Goal: Task Accomplishment & Management: Use online tool/utility

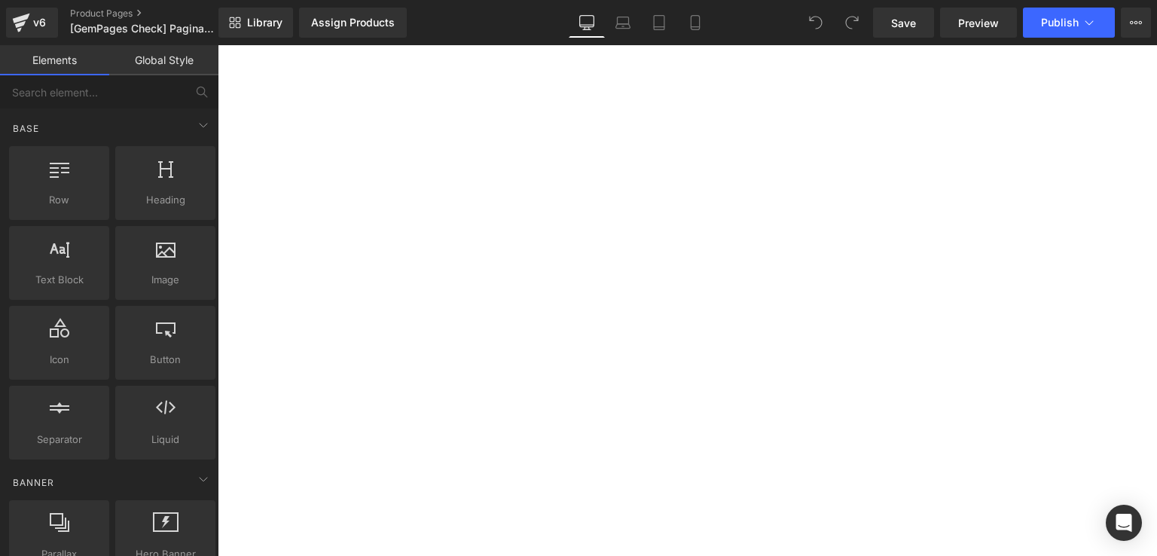
scroll to position [4323, 0]
click at [702, 13] on link "Mobile" at bounding box center [695, 23] width 36 height 30
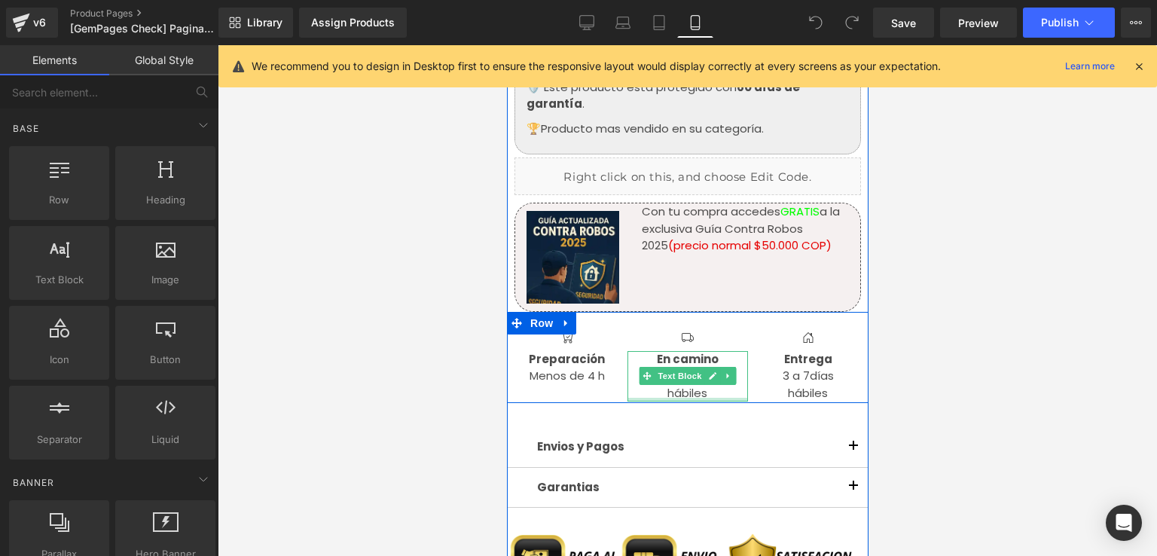
scroll to position [2089, 0]
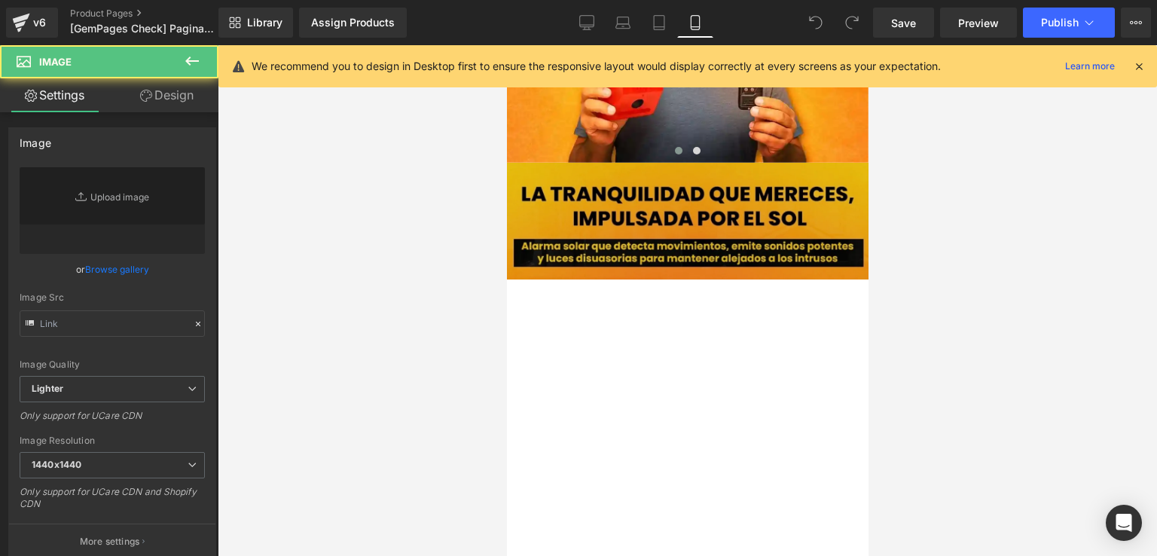
type input "https://i.ibb.co/WvrFxn09/RESE-AS-Que-dicen-las-m-s-de-15-000-personas-que-lo-t…"
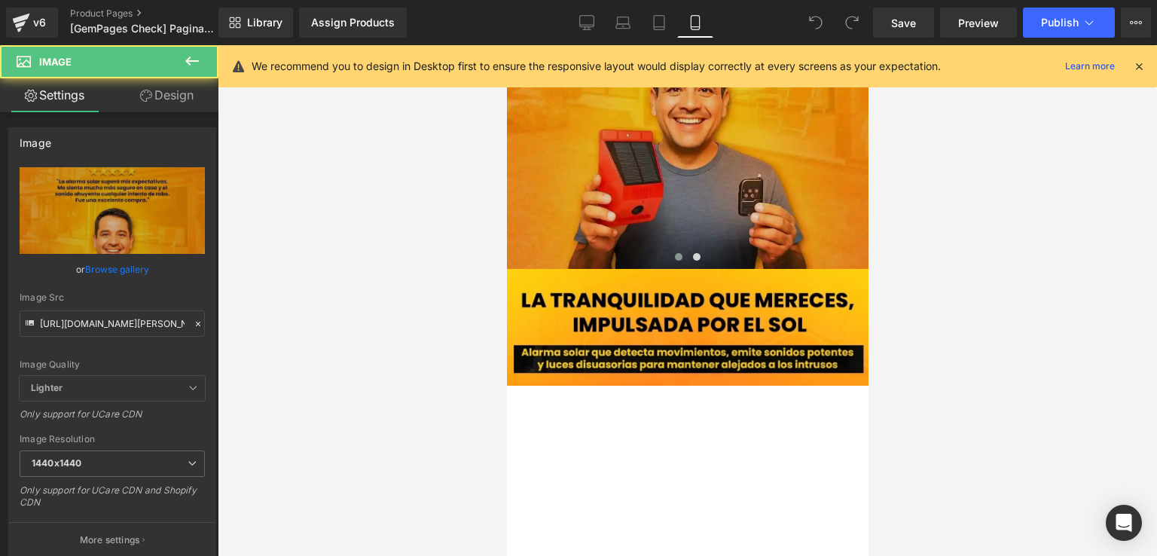
scroll to position [1939, 0]
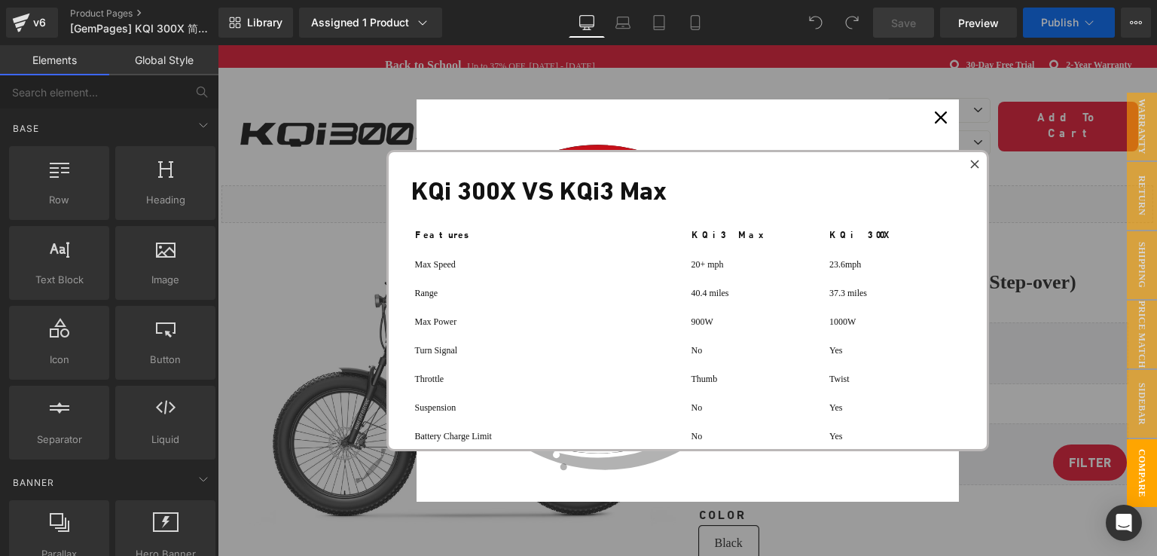
click at [931, 119] on div "Close" at bounding box center [941, 117] width 24 height 24
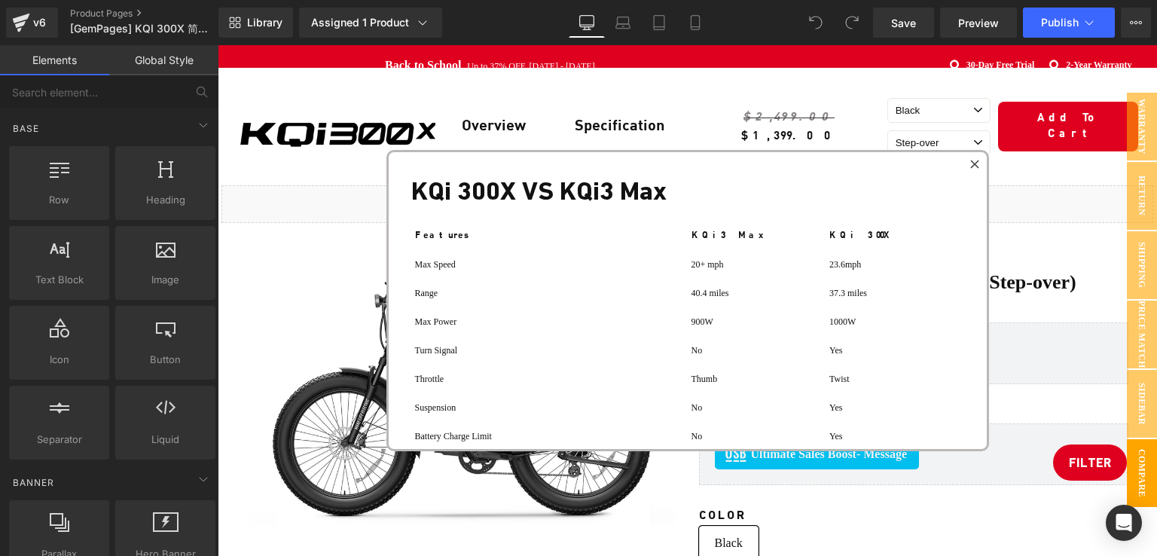
click at [974, 168] on div at bounding box center [975, 164] width 18 height 18
click at [974, 162] on div "Step-over" at bounding box center [938, 146] width 103 height 32
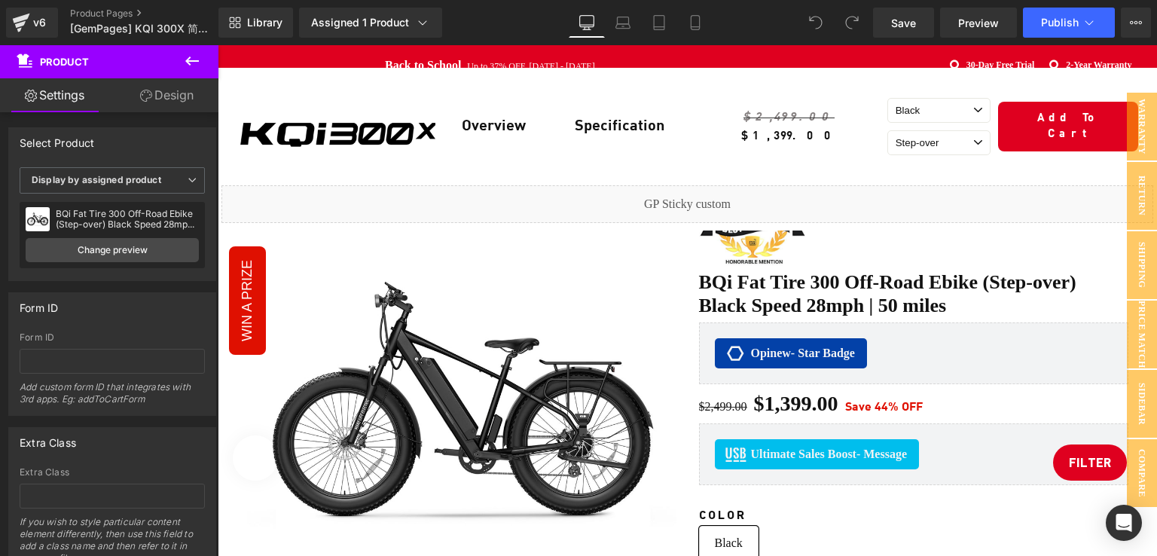
scroll to position [75, 0]
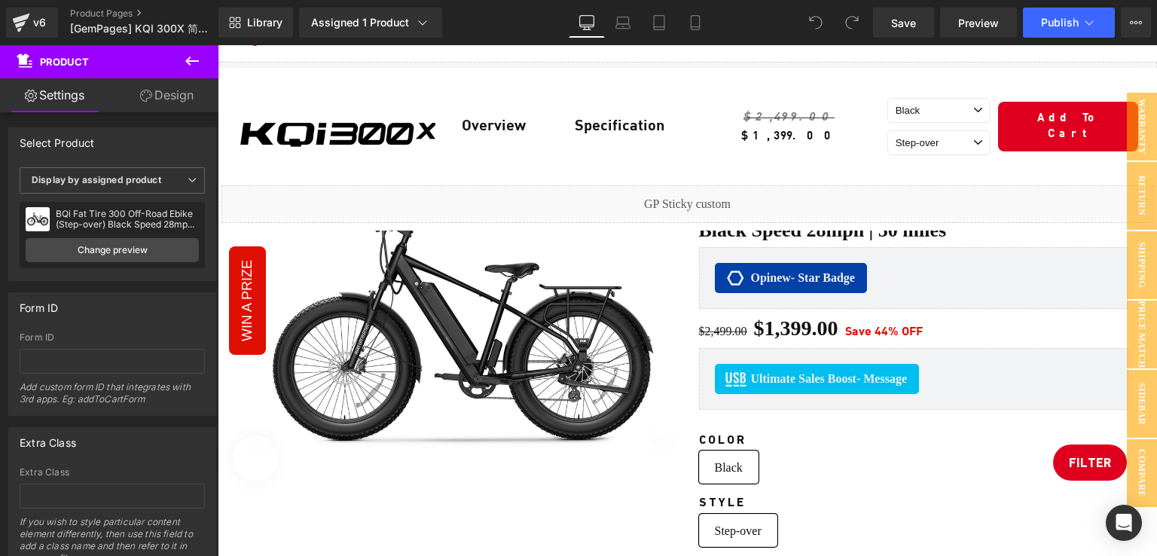
click at [193, 58] on icon at bounding box center [192, 61] width 18 height 18
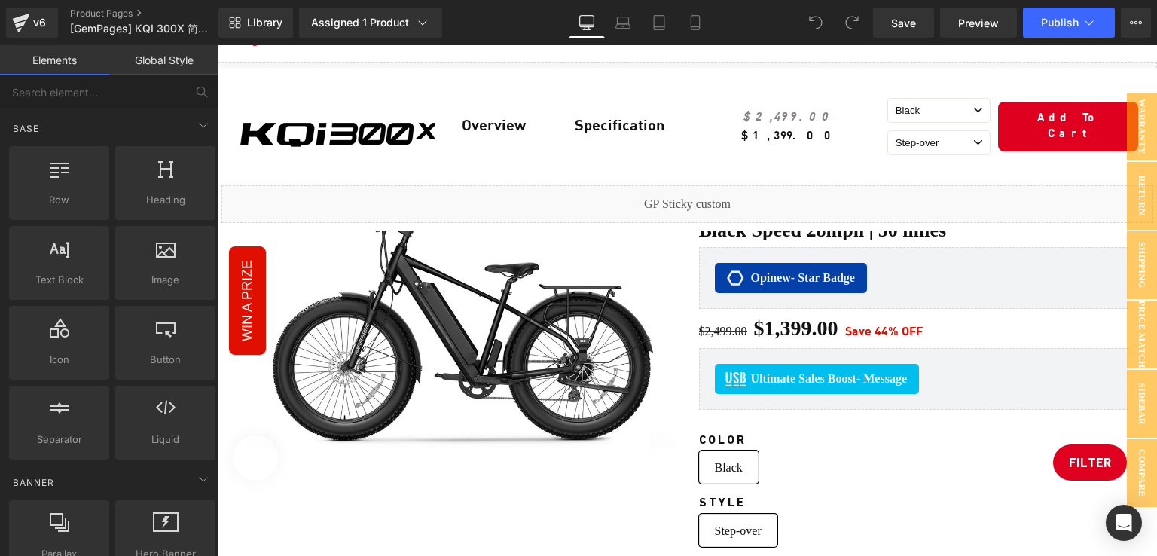
click at [289, 80] on div "Image Row Overview Text Block Specification Text Block Row $2,499.00 $1,399.00 …" at bounding box center [687, 127] width 932 height 118
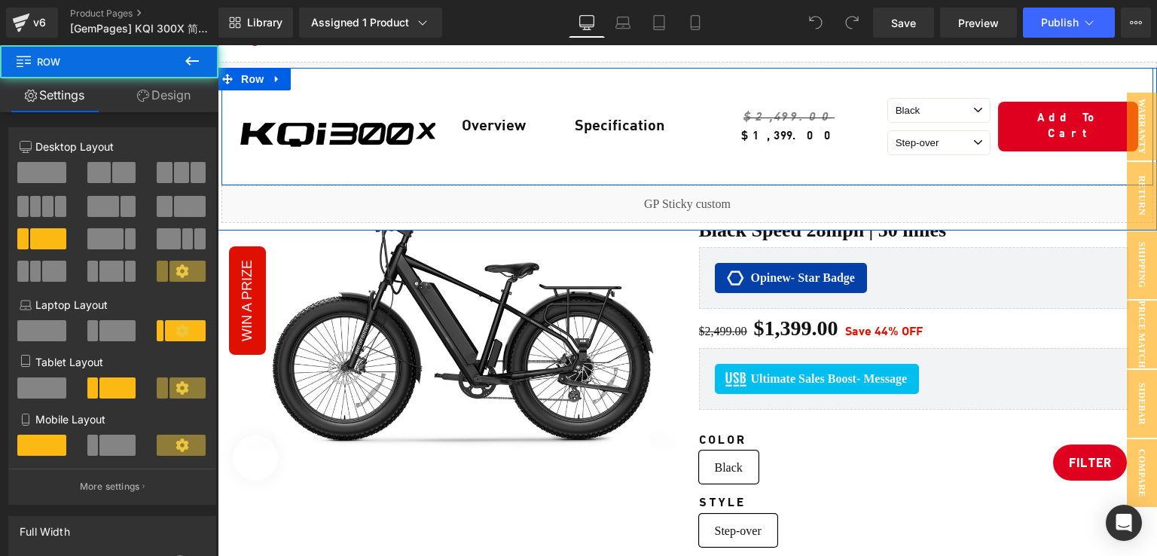
scroll to position [0, 0]
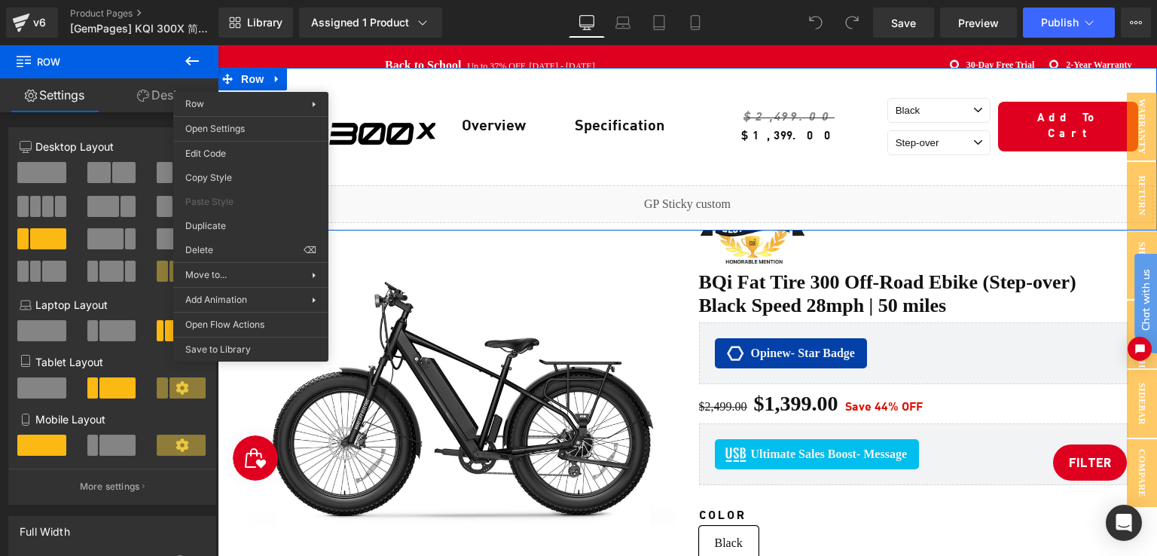
click at [428, 253] on img at bounding box center [461, 404] width 429 height 429
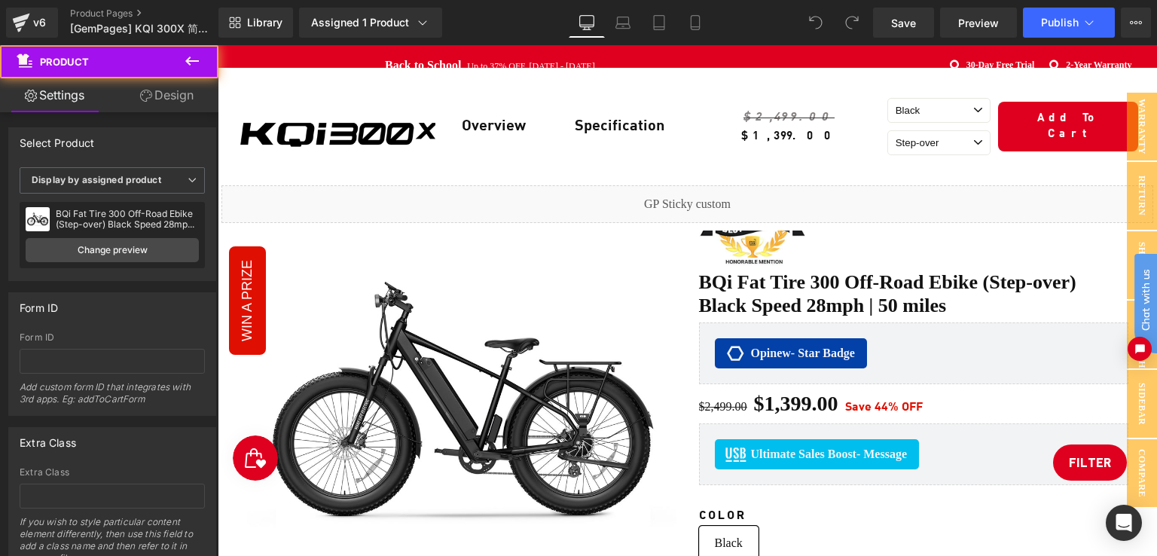
click at [252, 85] on span "Row" at bounding box center [256, 79] width 24 height 18
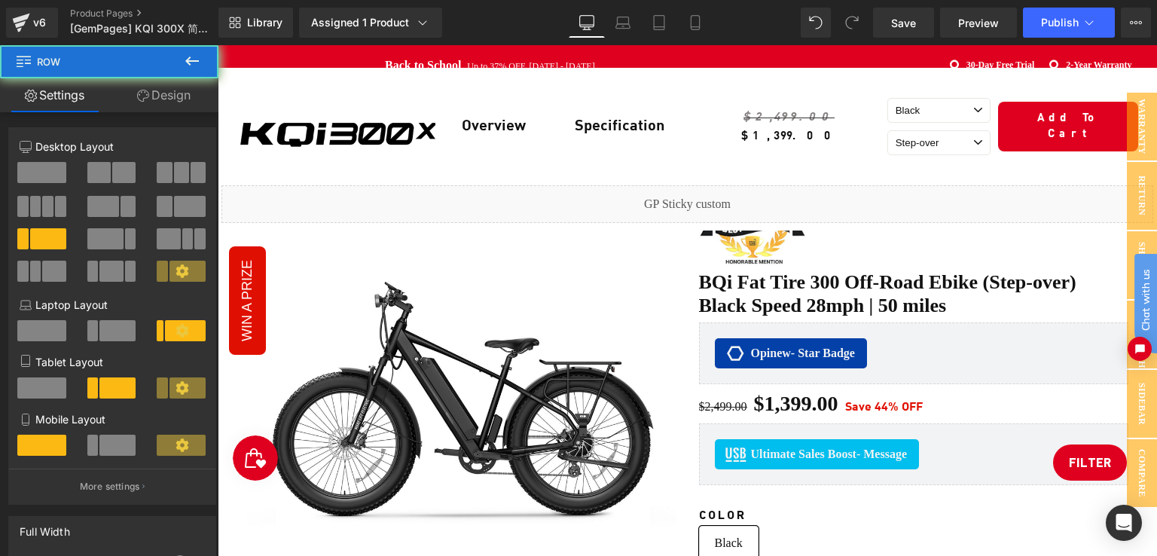
click at [267, 50] on div "Back to School Up to 37% OFF. Aug. 25th - Sept. 7th Back to School eBike 44% of…" at bounding box center [687, 65] width 939 height 41
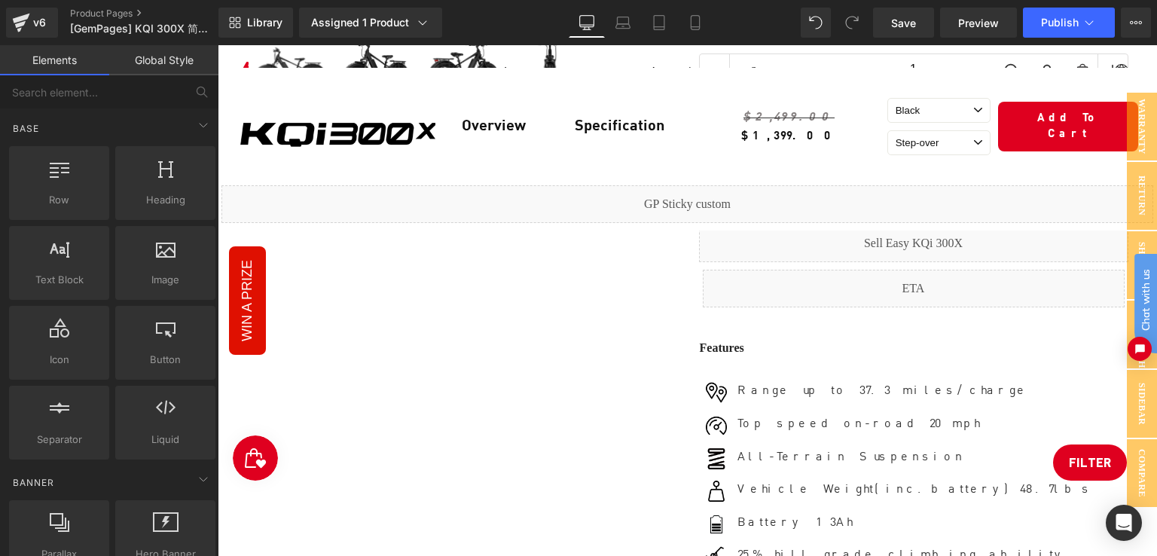
scroll to position [2410, 0]
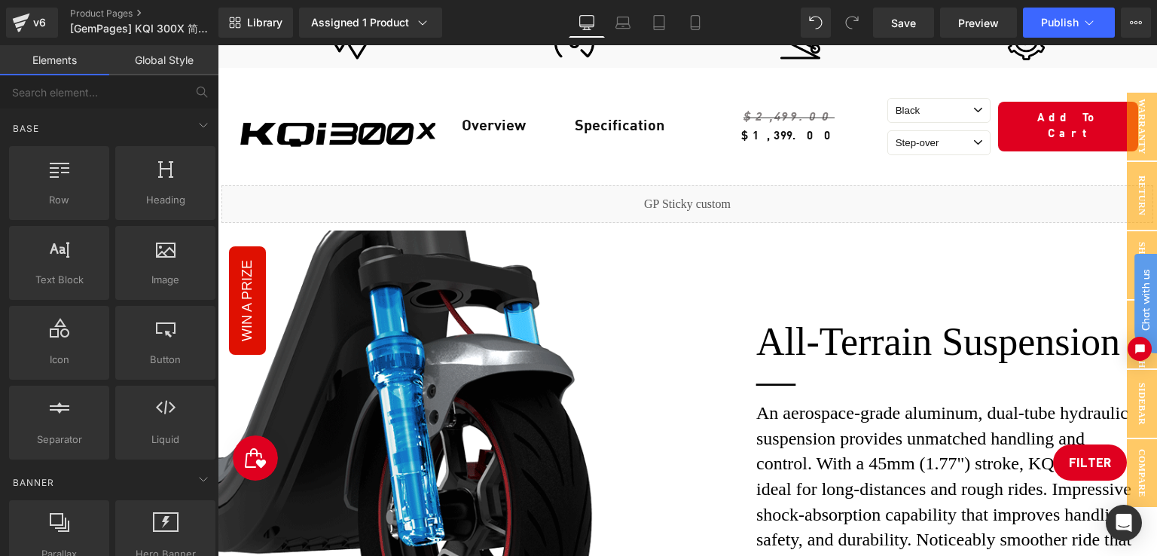
click at [615, 326] on div at bounding box center [687, 442] width 939 height 557
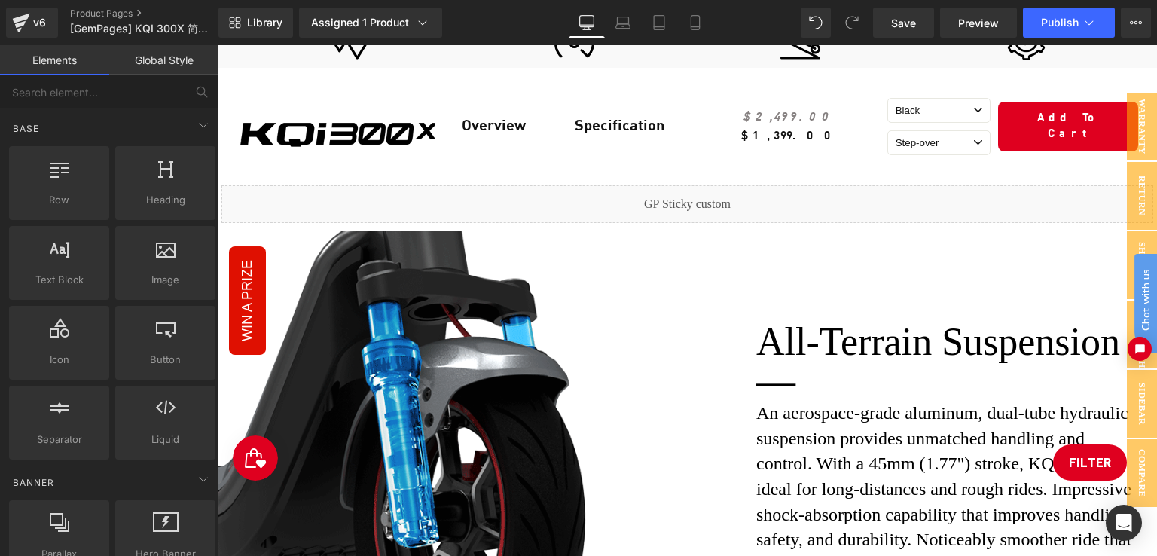
click at [794, 401] on h1 "An aerospace-grade aluminum, dual-tube hydraulic suspension provides unmatched …" at bounding box center [950, 489] width 389 height 177
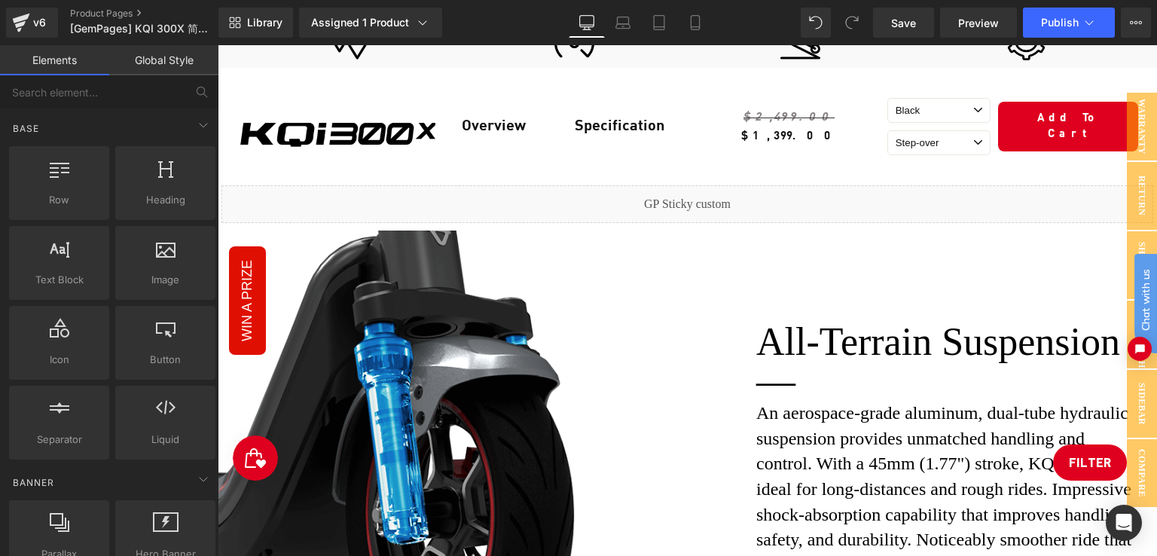
click at [794, 401] on h1 "An aerospace-grade aluminum, dual-tube hydraulic suspension provides unmatched …" at bounding box center [950, 489] width 389 height 177
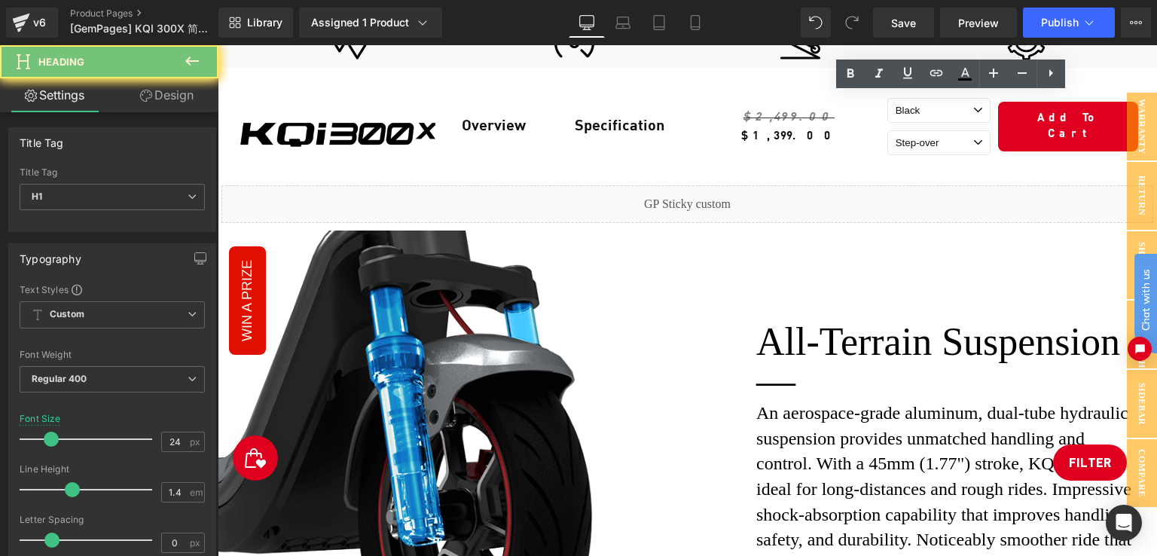
scroll to position [2561, 0]
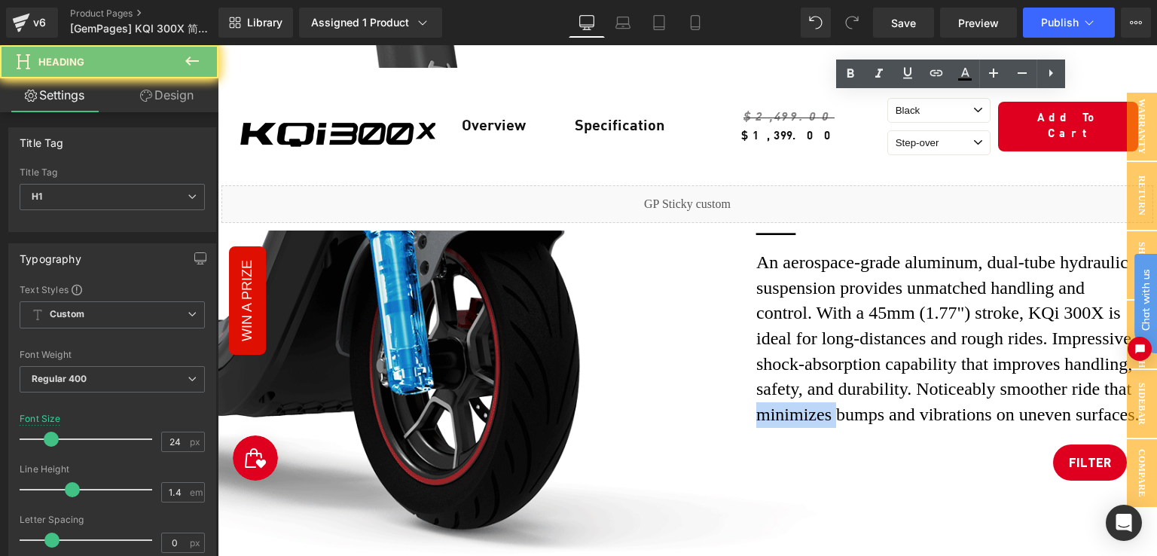
click at [545, 397] on div "All-Terrain Suspension — Heading An aerospace-grade aluminum, dual-tube hydraul…" at bounding box center [687, 291] width 939 height 285
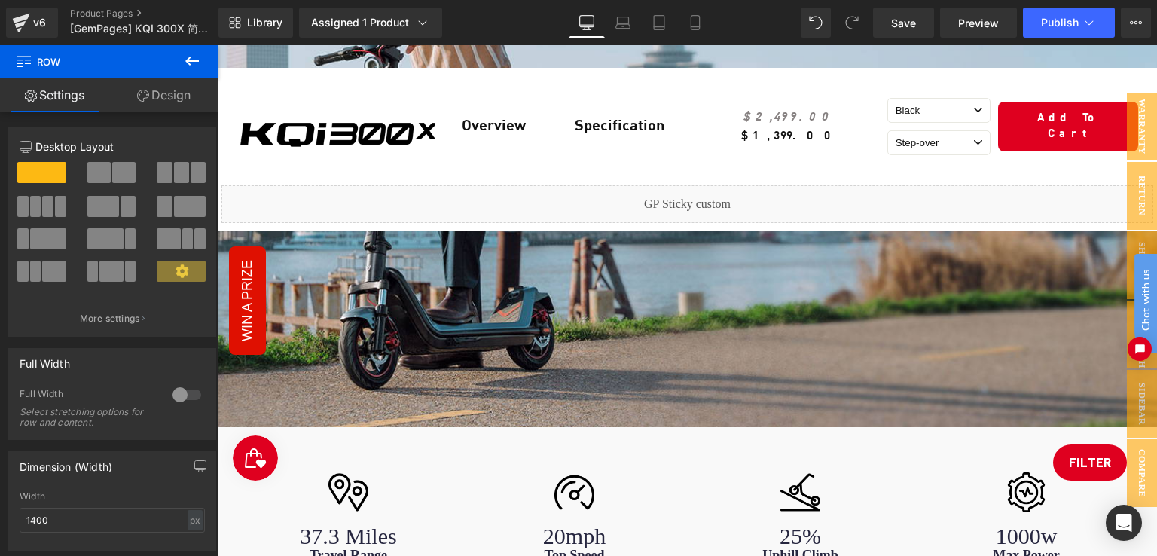
scroll to position [226, 0]
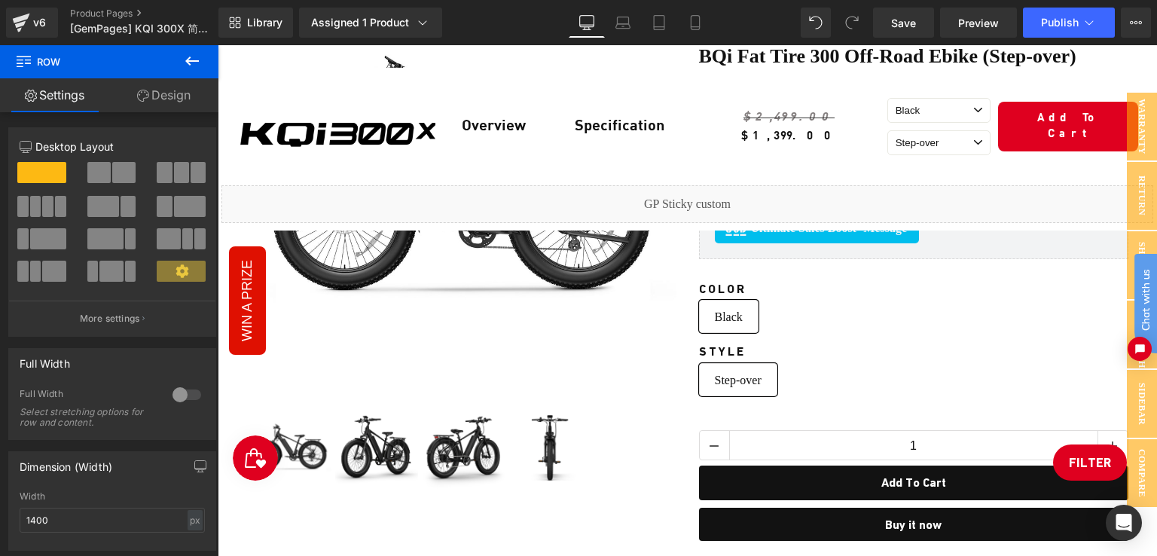
click at [838, 91] on span "BQi Fat Tire 300 Off-Road Ebike (Step-over) Black Speed 28mph | 50 miles" at bounding box center [913, 67] width 429 height 47
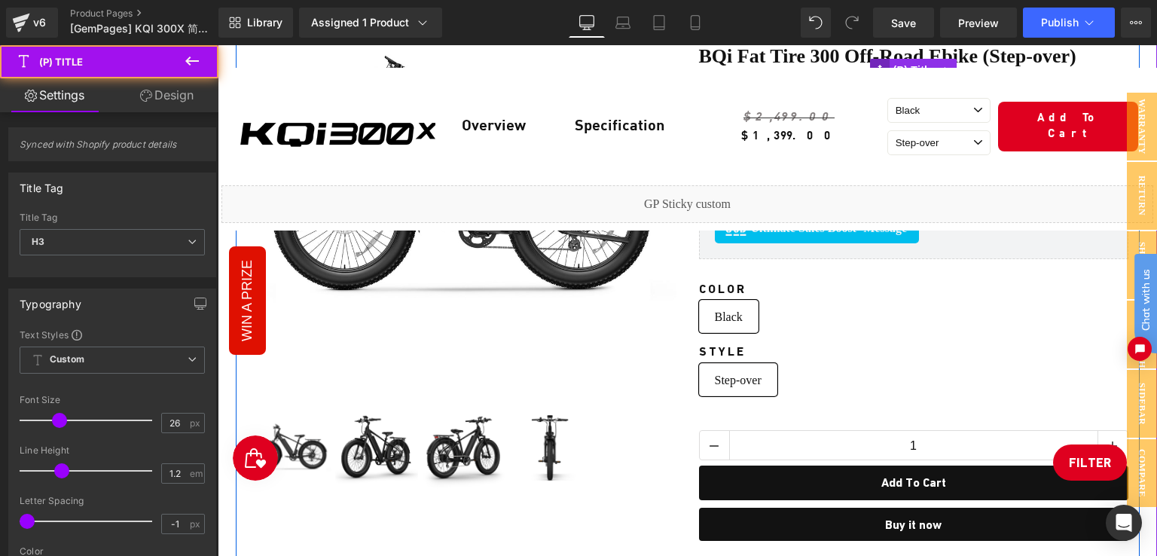
scroll to position [0, 0]
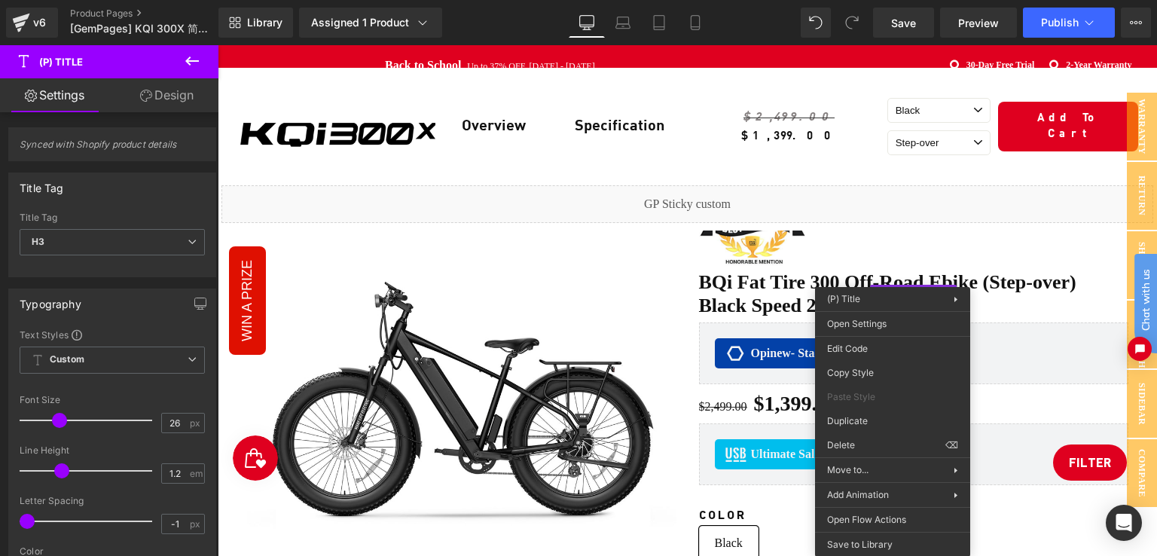
drag, startPoint x: 1255, startPoint y: 343, endPoint x: 841, endPoint y: 245, distance: 425.0
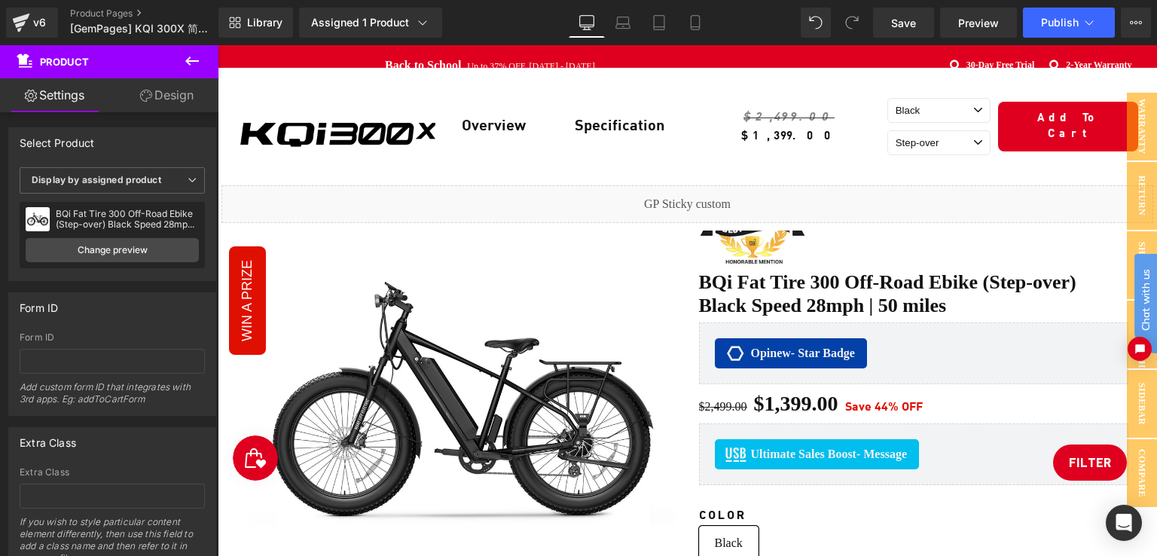
scroll to position [69, 0]
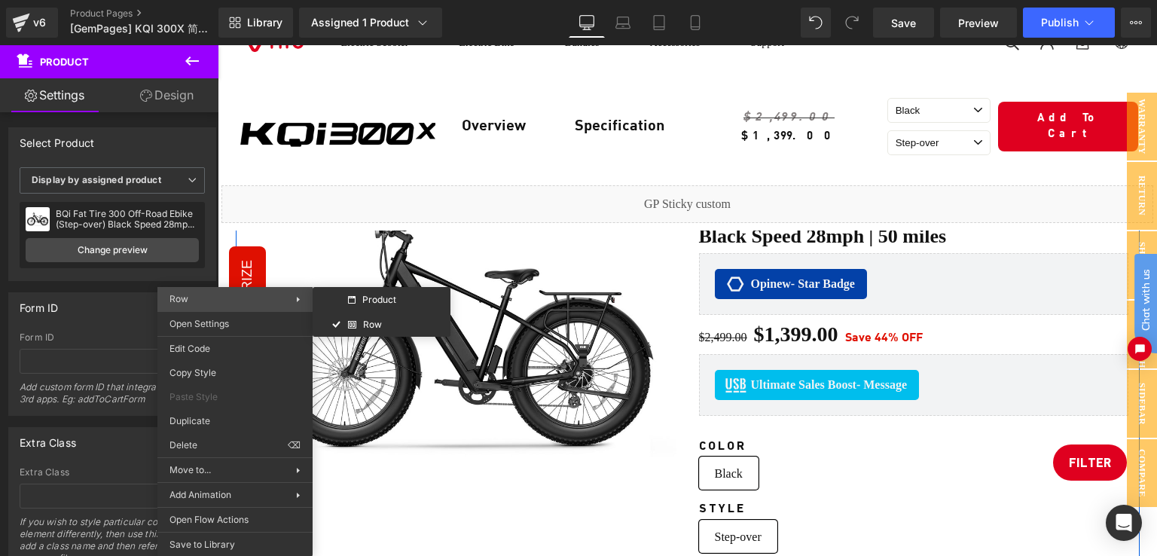
click at [277, 299] on span "Row" at bounding box center [232, 299] width 127 height 14
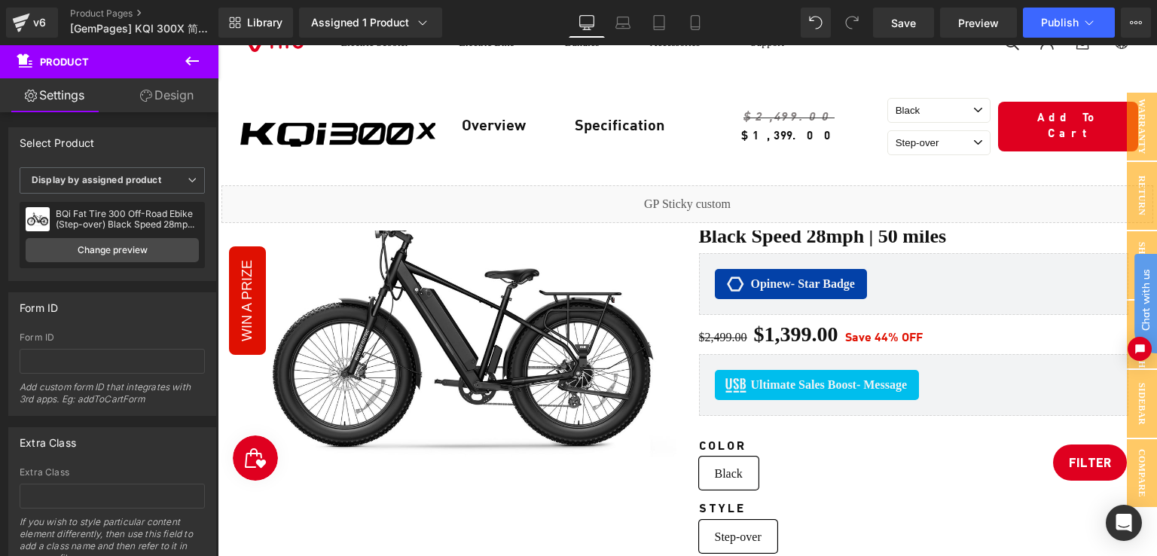
scroll to position [0, 0]
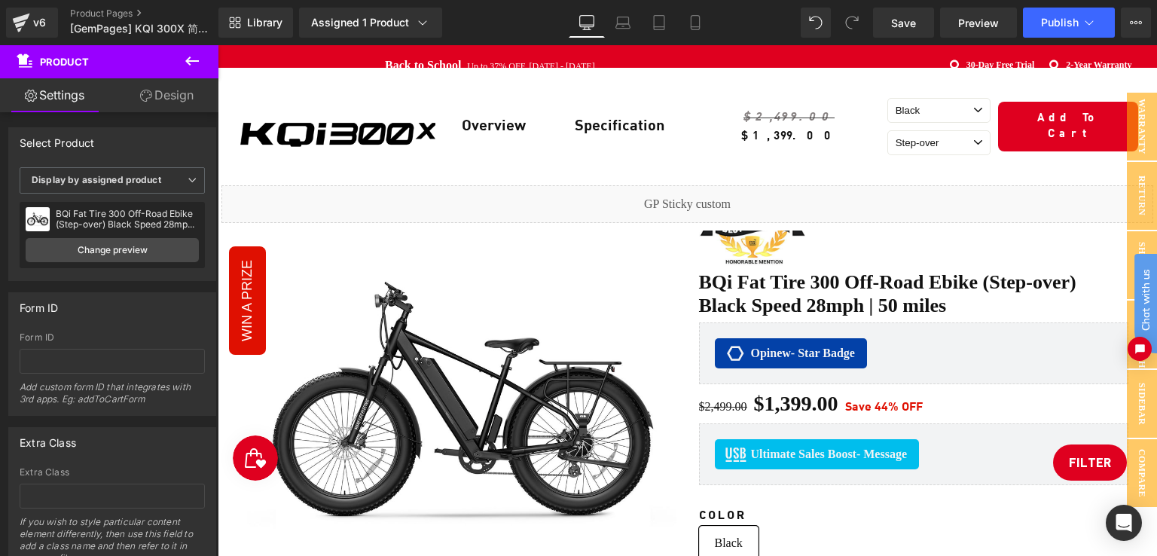
click at [822, 68] on div "Image Row Overview Text Block Specification Text Block Row $2,499.00 $1,399.00 …" at bounding box center [687, 149] width 939 height 163
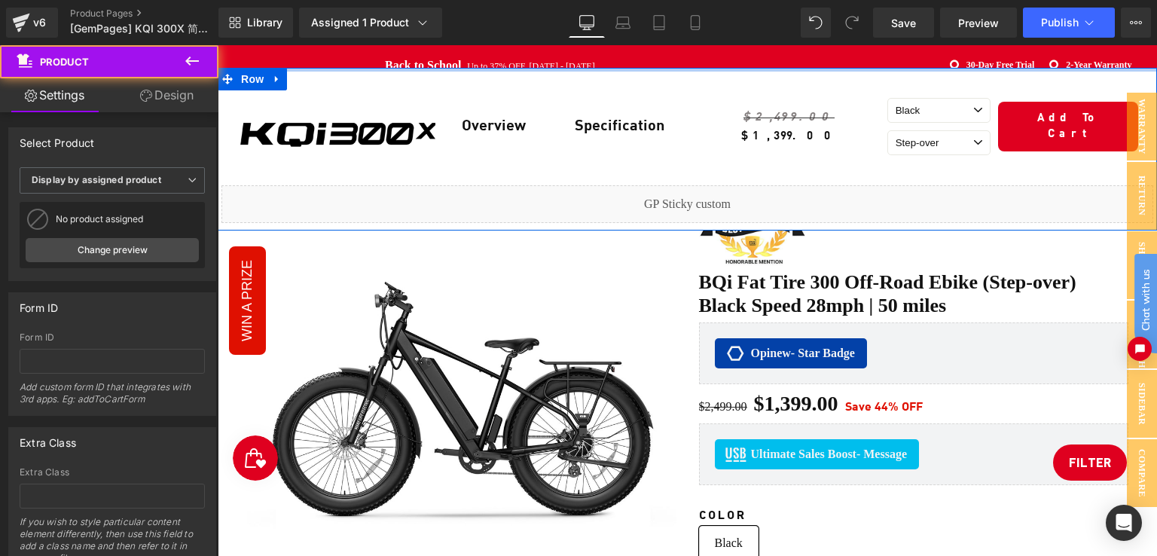
click at [781, 68] on div at bounding box center [687, 70] width 939 height 4
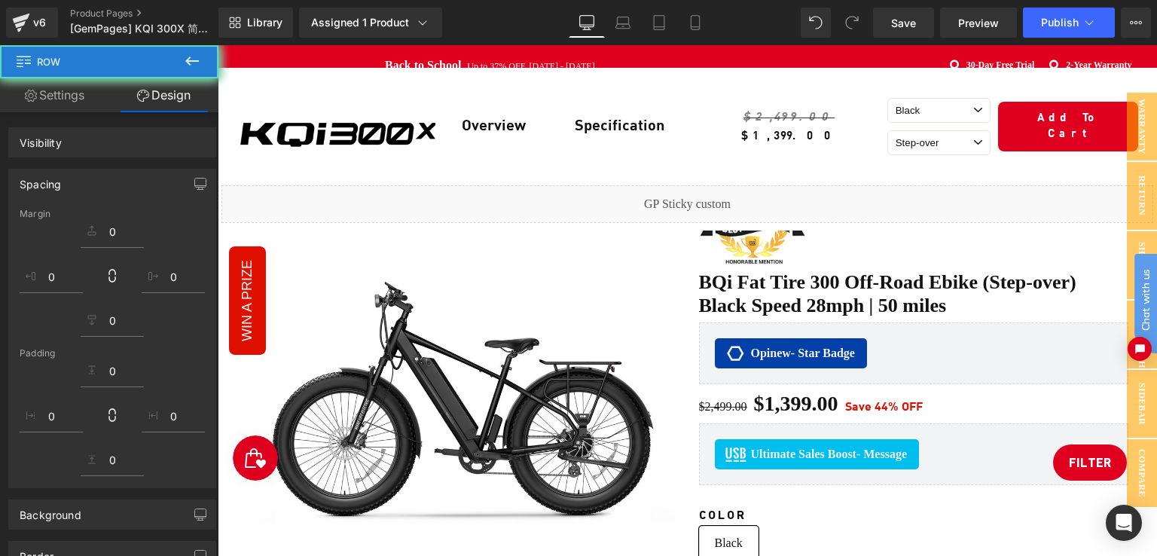
click at [524, 137] on div "Liquid" at bounding box center [687, 156] width 939 height 38
click at [524, 138] on div at bounding box center [687, 140] width 938 height 4
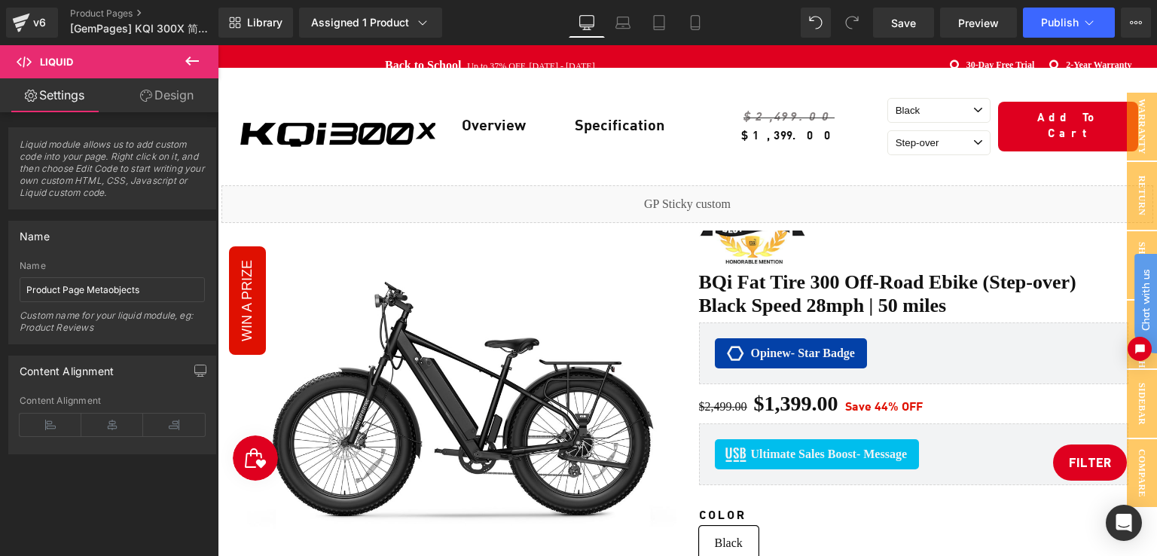
scroll to position [75, 0]
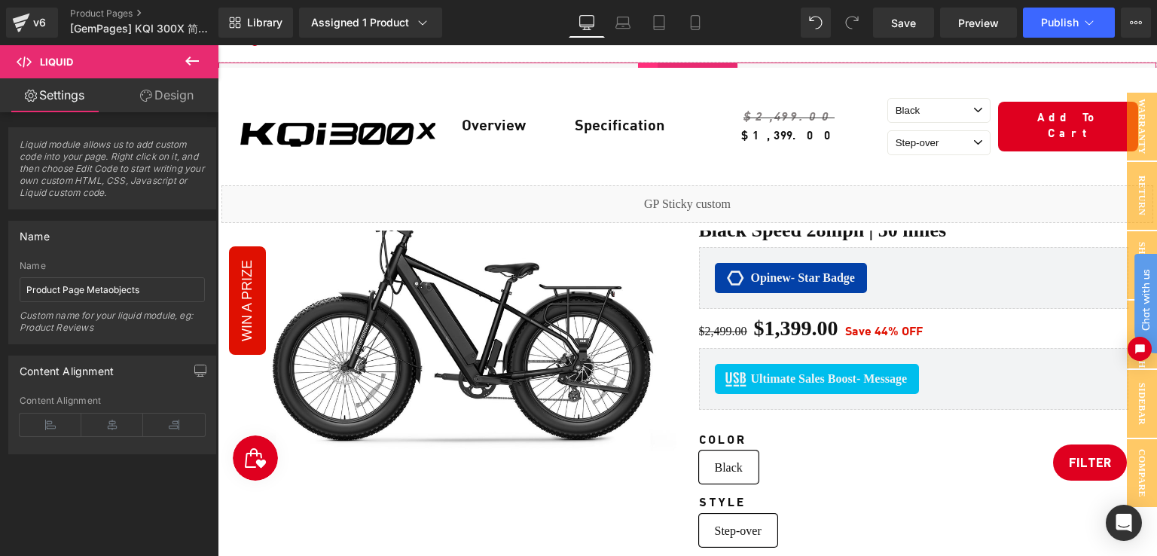
click at [651, 66] on span at bounding box center [648, 74] width 20 height 23
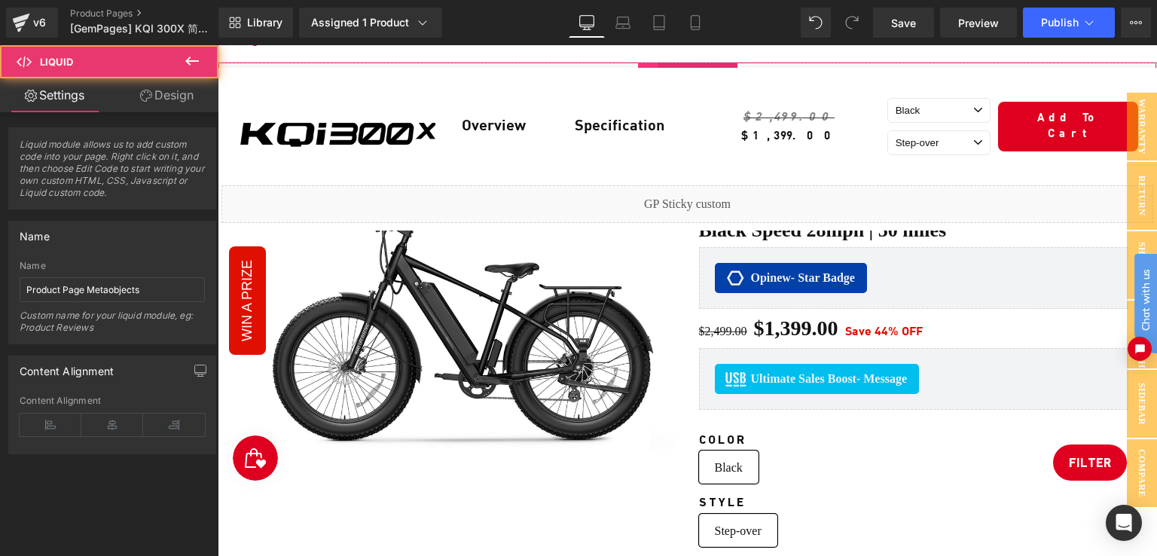
click at [651, 66] on span at bounding box center [648, 74] width 20 height 23
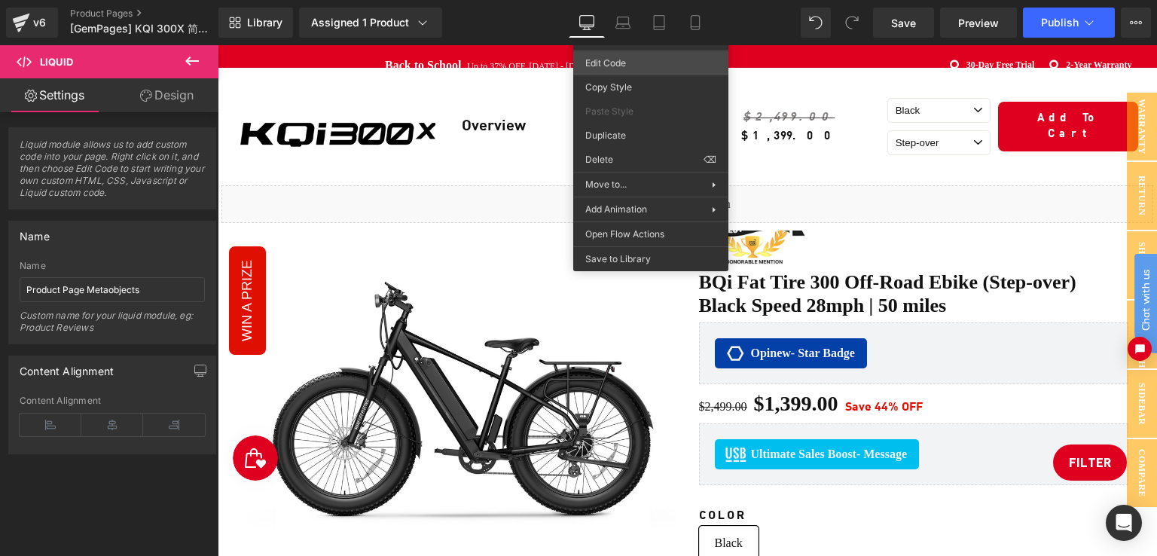
scroll to position [151, 0]
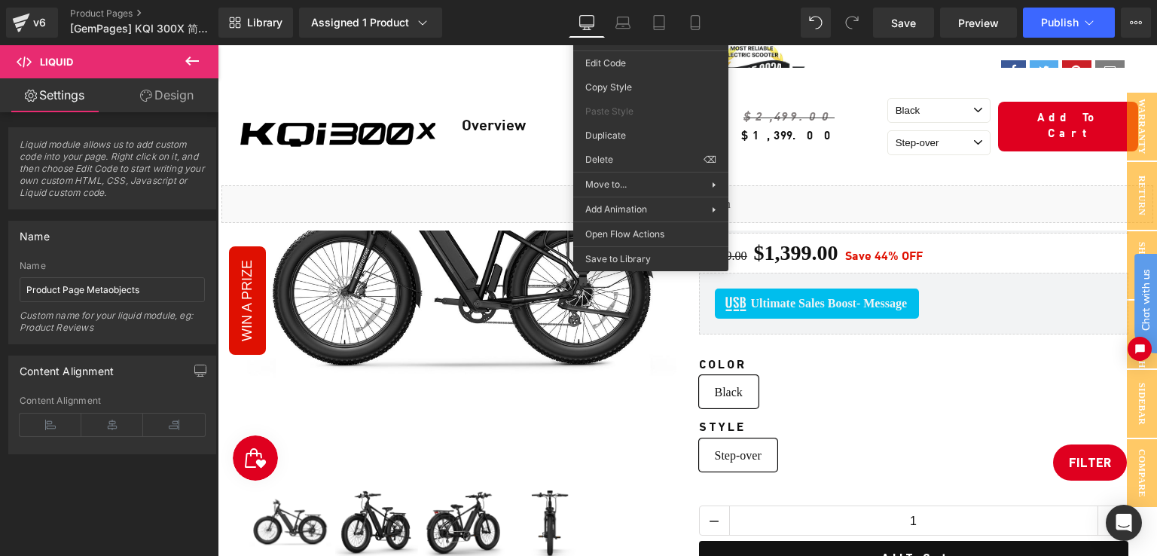
click at [365, 282] on img at bounding box center [461, 253] width 429 height 429
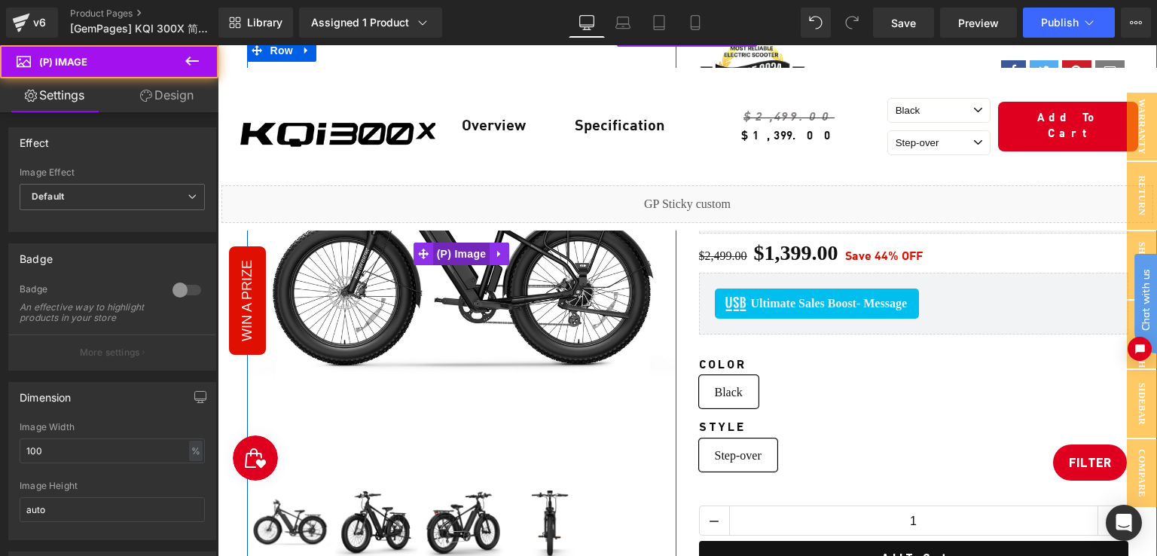
click at [459, 255] on span "(P) Image" at bounding box center [461, 254] width 57 height 23
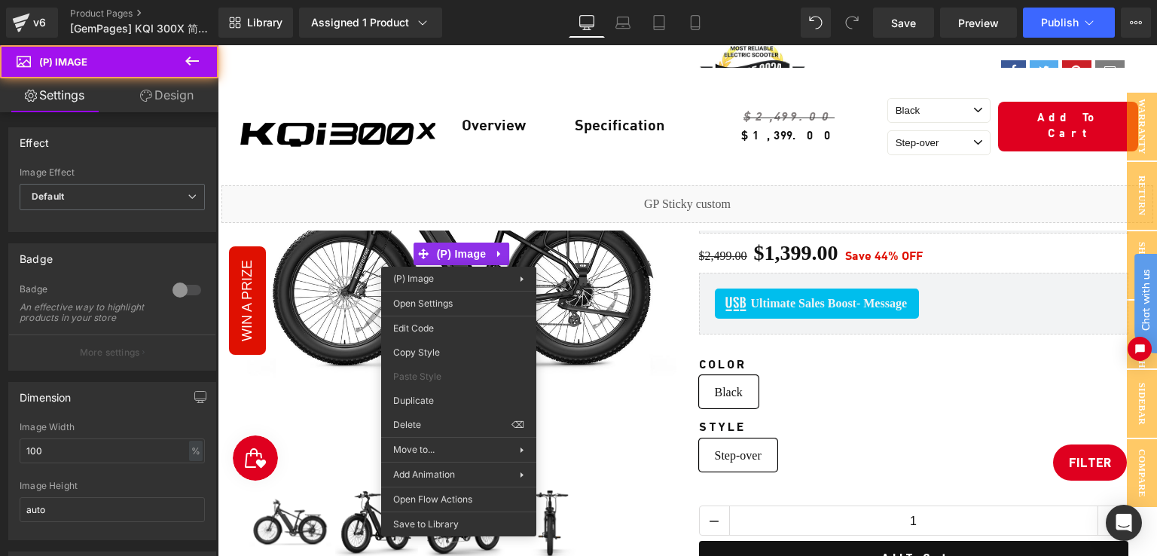
click at [592, 275] on img at bounding box center [461, 253] width 429 height 429
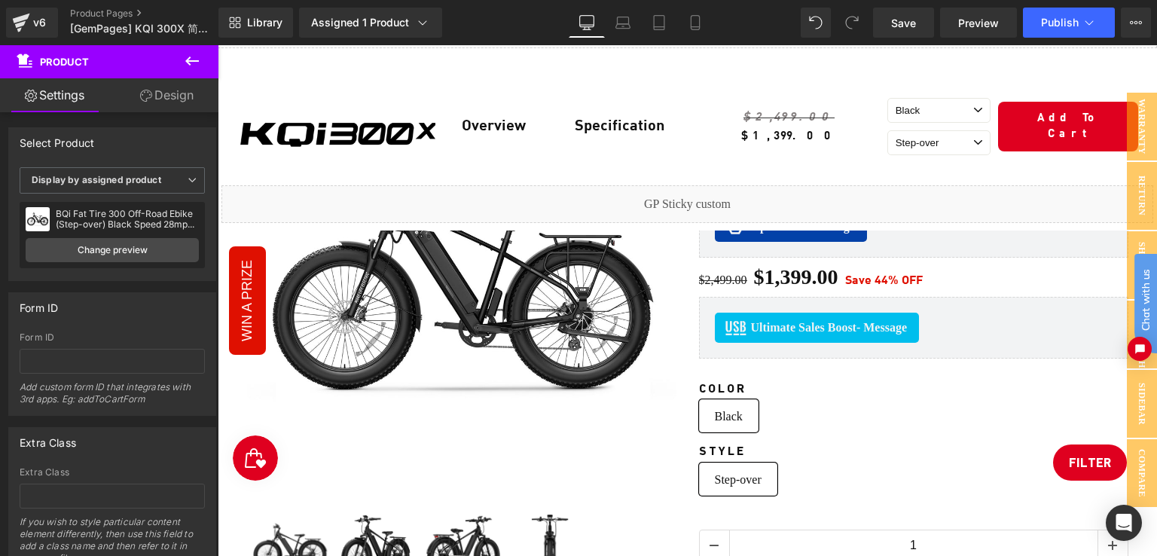
scroll to position [0, 0]
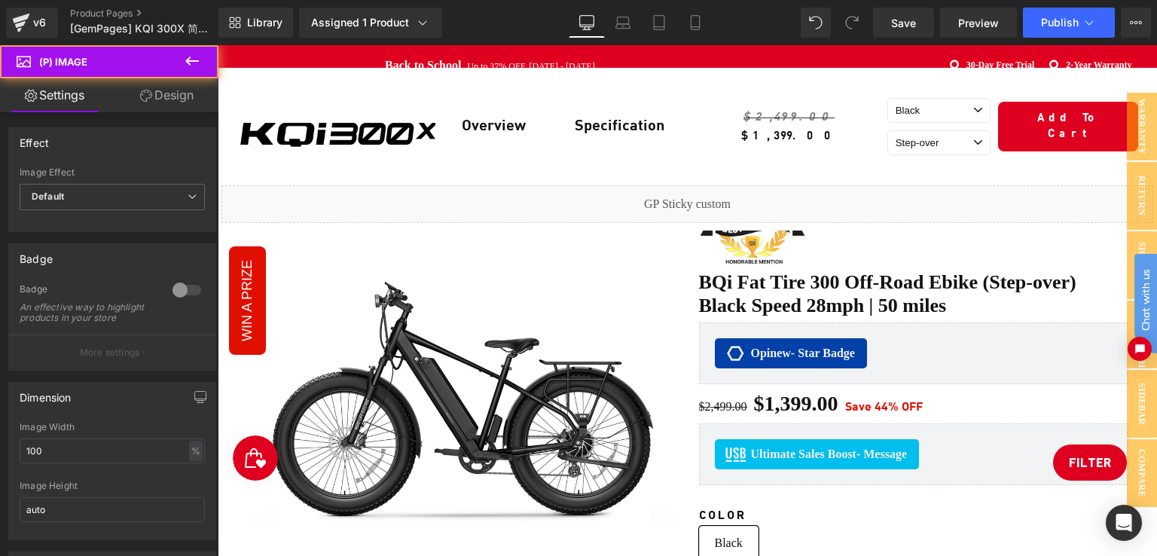
click at [426, 298] on img at bounding box center [461, 404] width 429 height 429
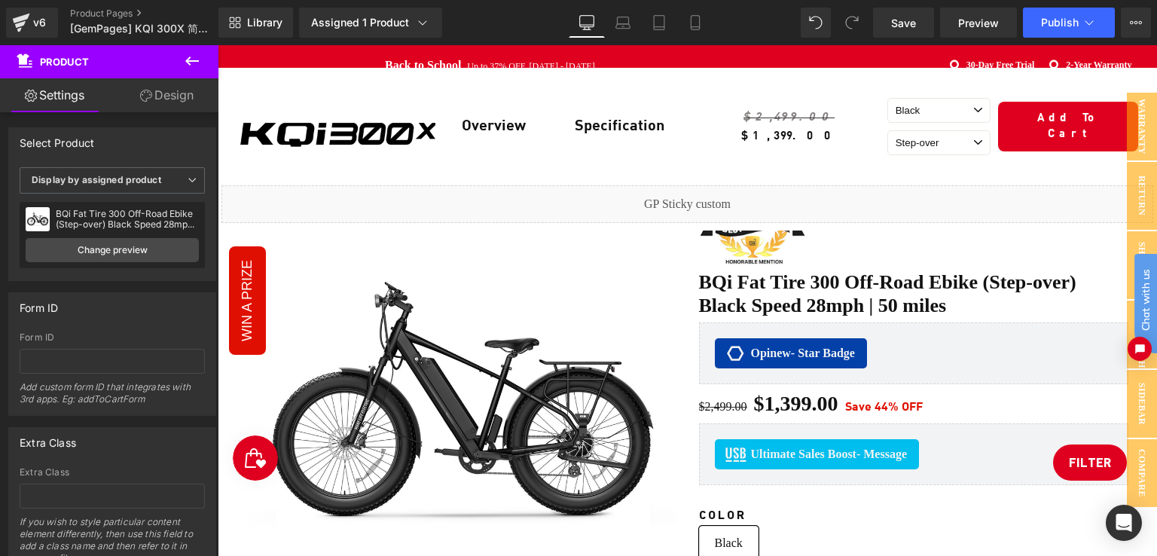
scroll to position [69, 0]
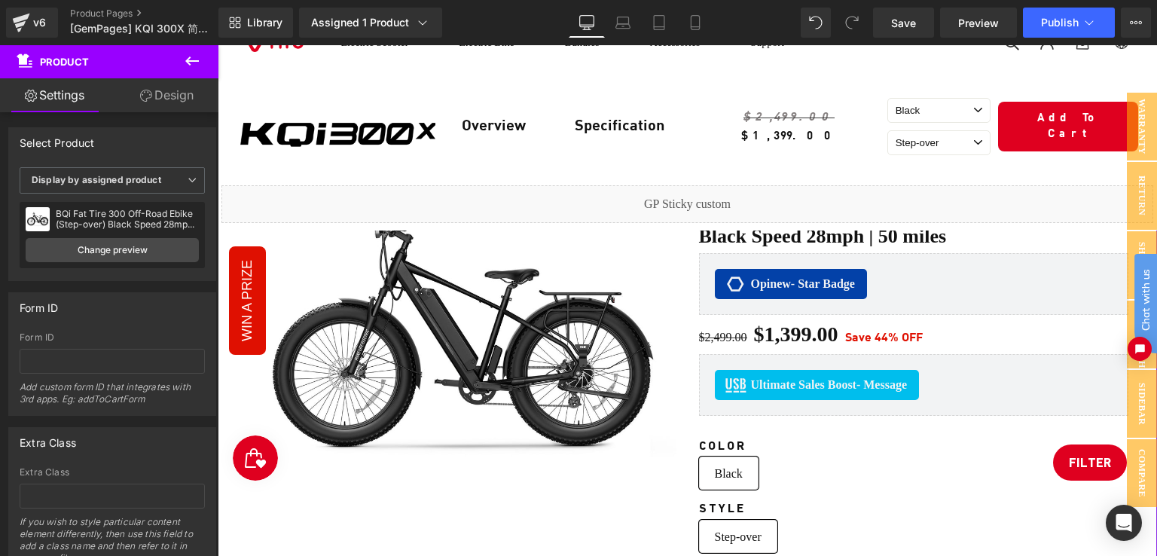
drag, startPoint x: 155, startPoint y: 64, endPoint x: 182, endPoint y: 96, distance: 41.8
click at [58, 87] on link "Settings" at bounding box center [54, 95] width 109 height 34
click at [182, 96] on link "Design" at bounding box center [166, 95] width 109 height 34
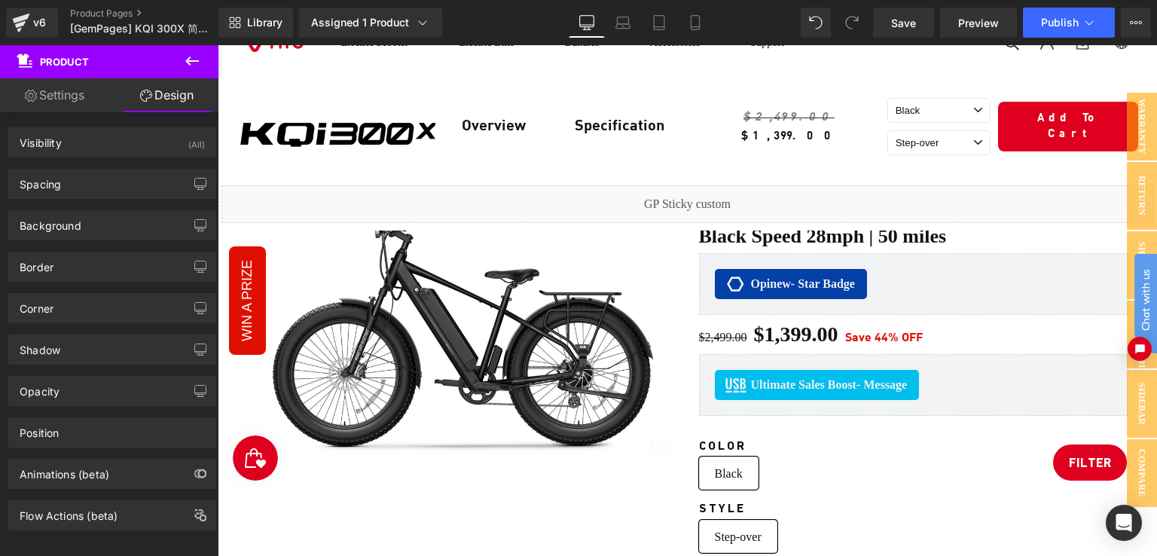
click at [902, 234] on div "BQi Fat Tire 300 Off-Road Ebike (Step-over) Black Speed 28mph | 50 miles (P) Ti…" at bounding box center [913, 227] width 429 height 53
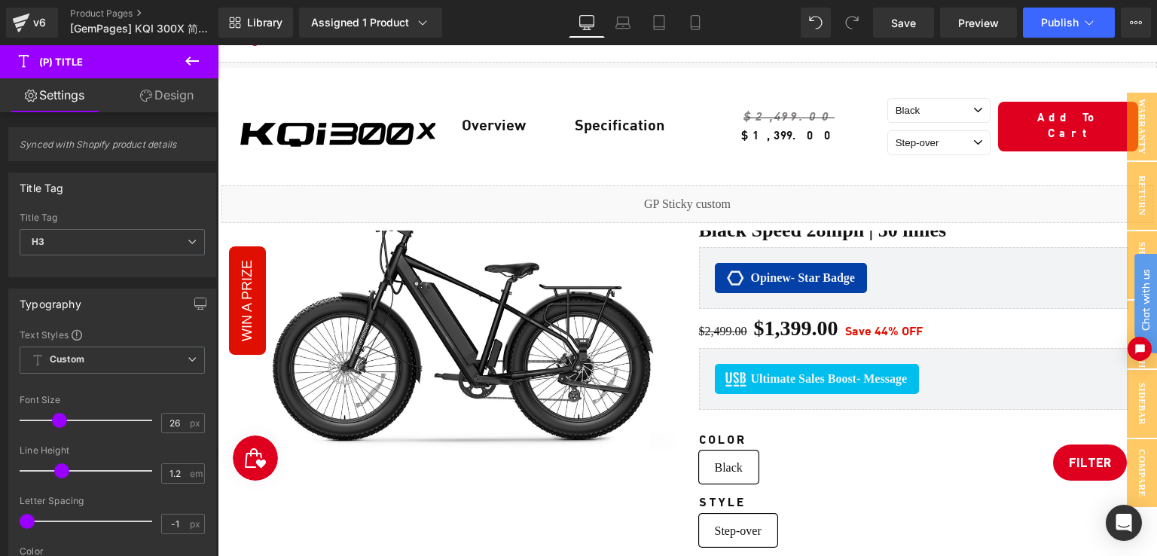
scroll to position [829, 0]
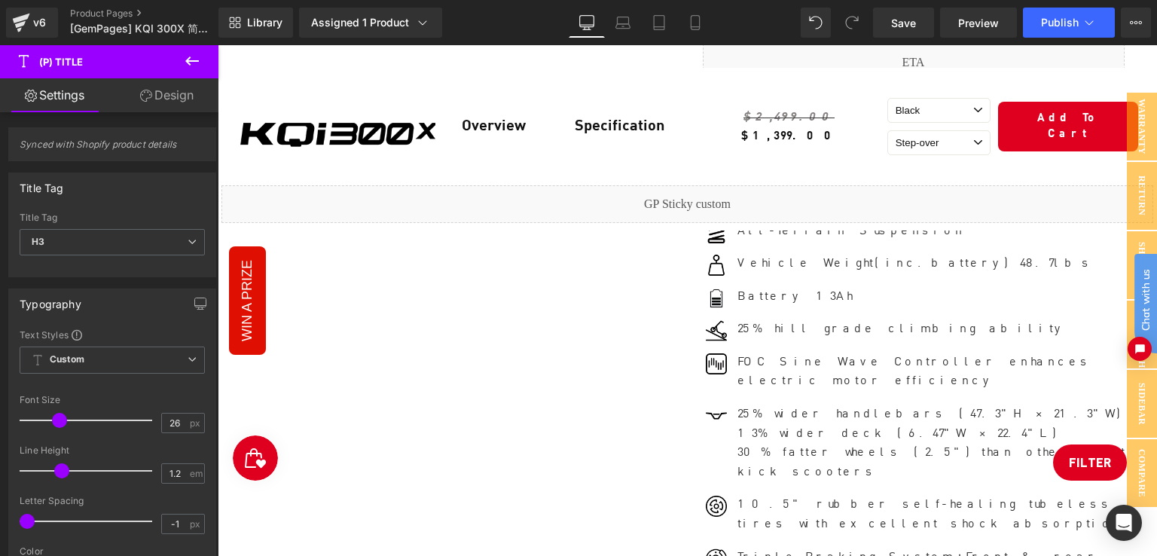
click at [820, 343] on ul "Image Range up to 37.3 miles/charge Text Block Image Top speed on-road 20mph Te…" at bounding box center [914, 478] width 429 height 645
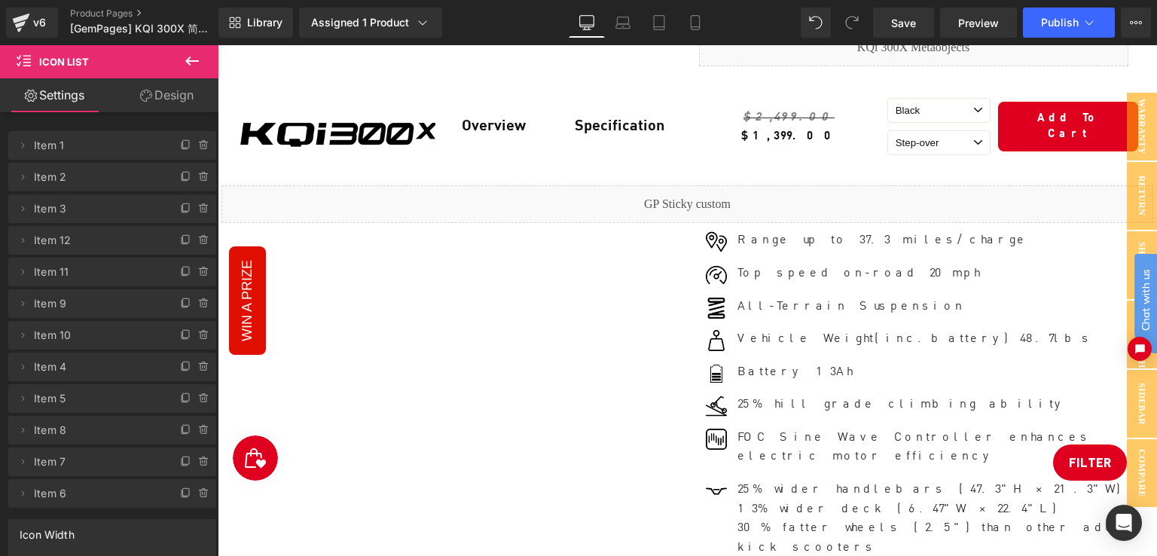
scroll to position [0, 0]
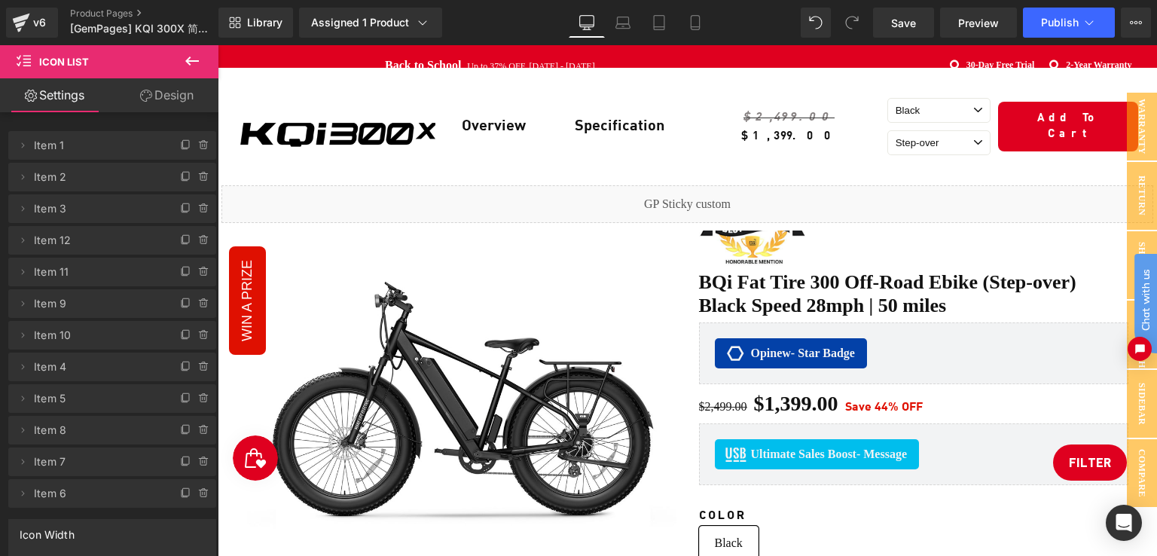
click at [557, 53] on div "Back to School Up to 37% OFF. Aug. 25th - Sept. 7th Back to School eBike 44% of…" at bounding box center [687, 65] width 939 height 41
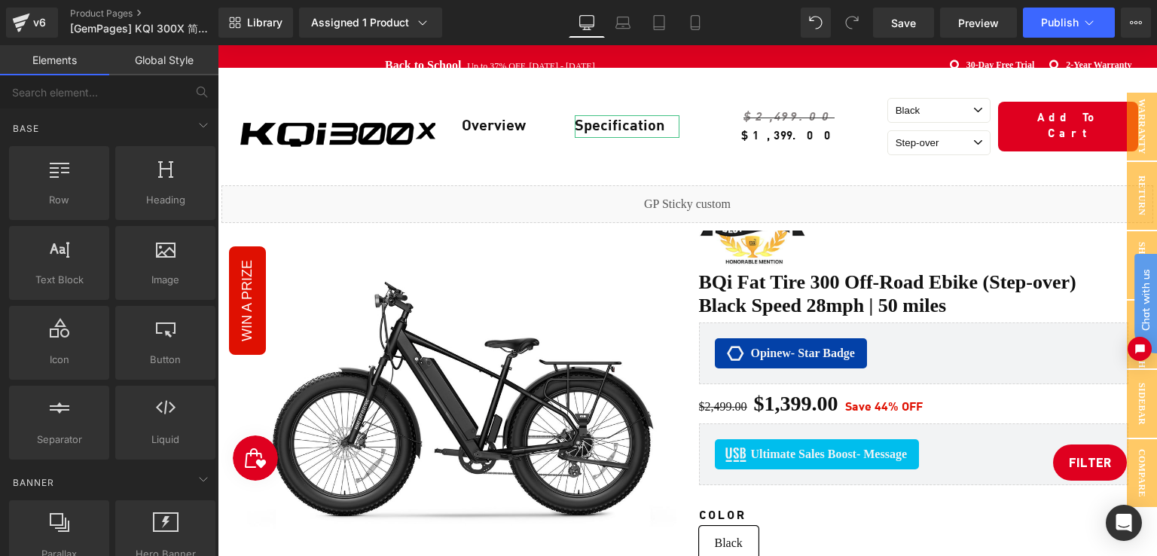
click at [596, 190] on img at bounding box center [461, 404] width 429 height 429
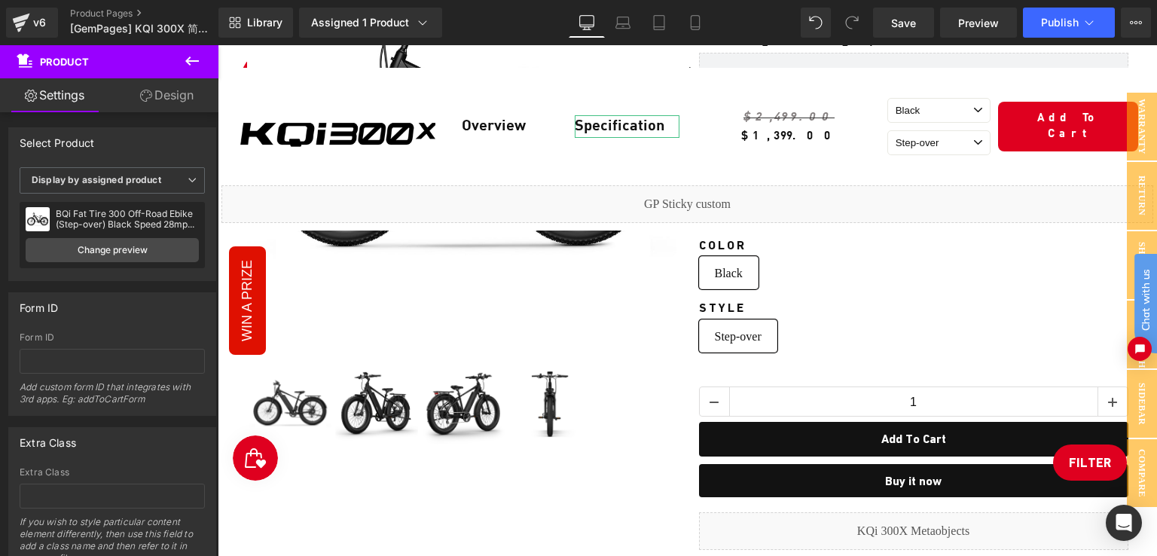
scroll to position [226, 0]
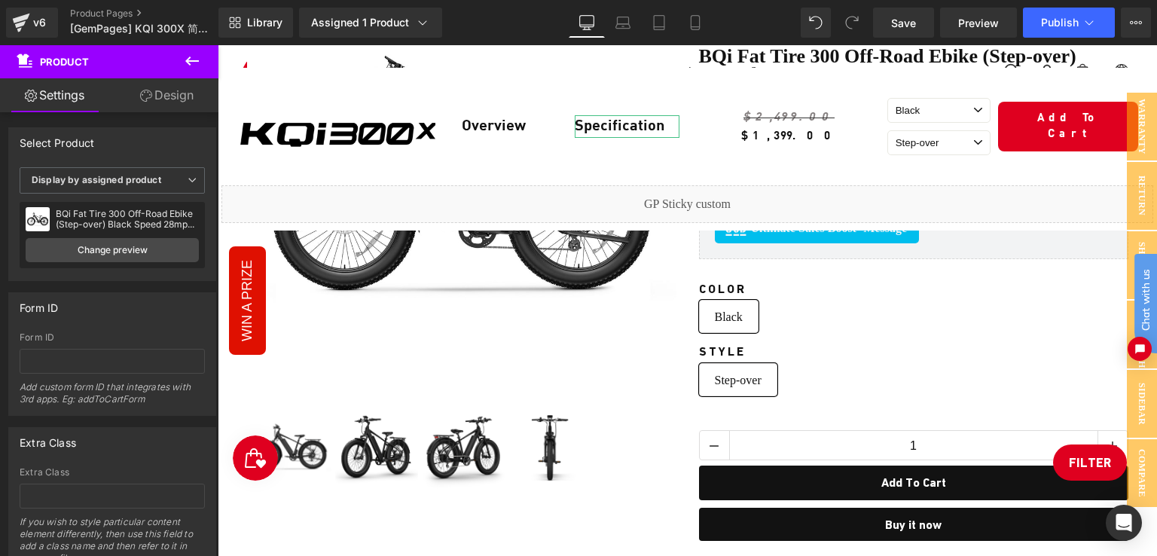
click at [120, 66] on span "Product" at bounding box center [90, 61] width 151 height 33
click at [693, 23] on icon at bounding box center [695, 22] width 15 height 15
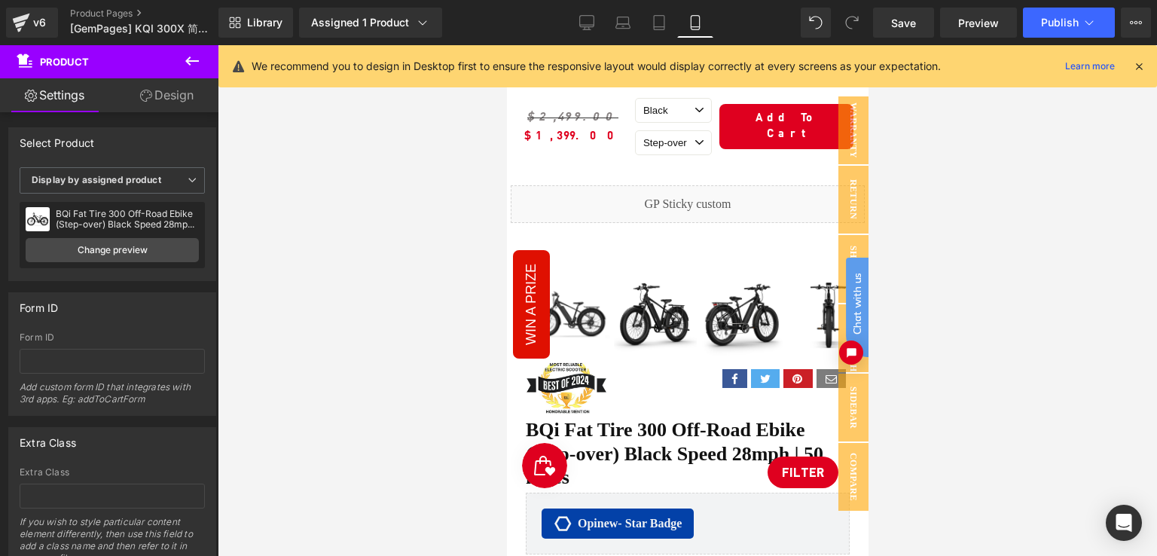
scroll to position [0, 0]
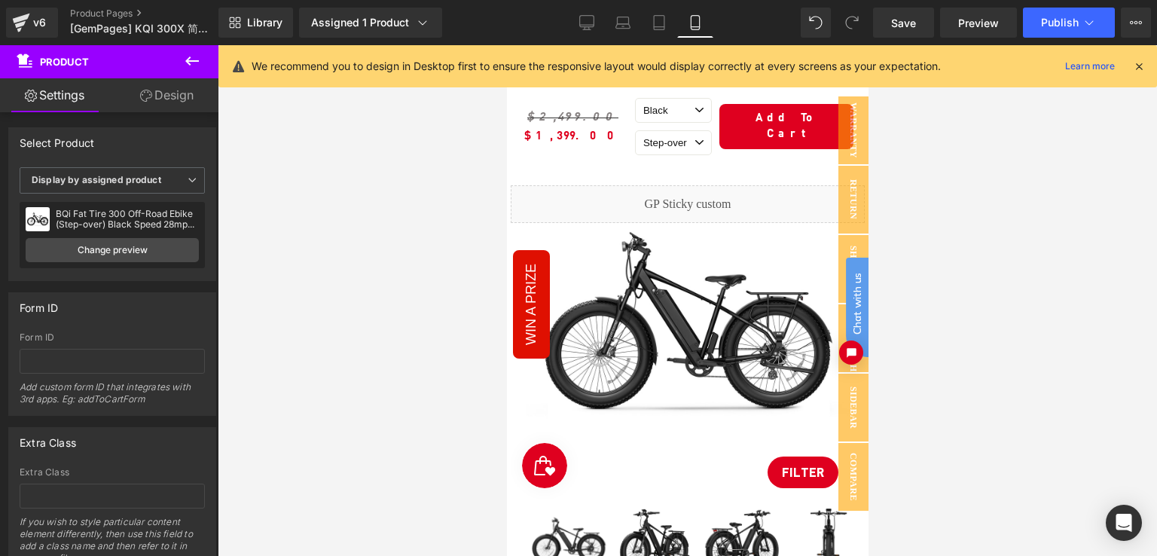
click at [1139, 68] on icon at bounding box center [1139, 67] width 14 height 14
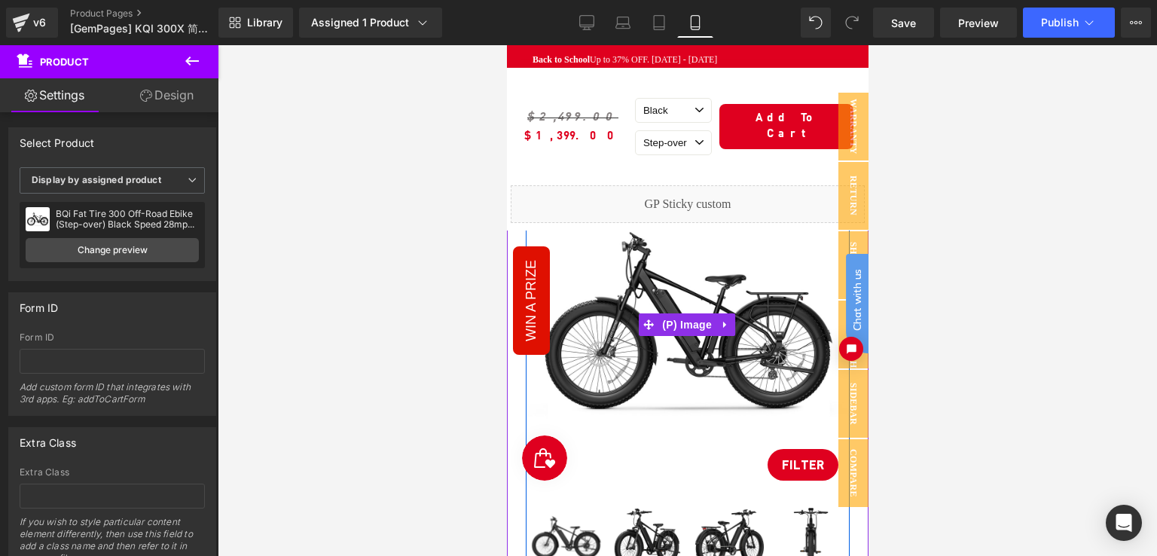
click at [644, 258] on img at bounding box center [687, 325] width 324 height 324
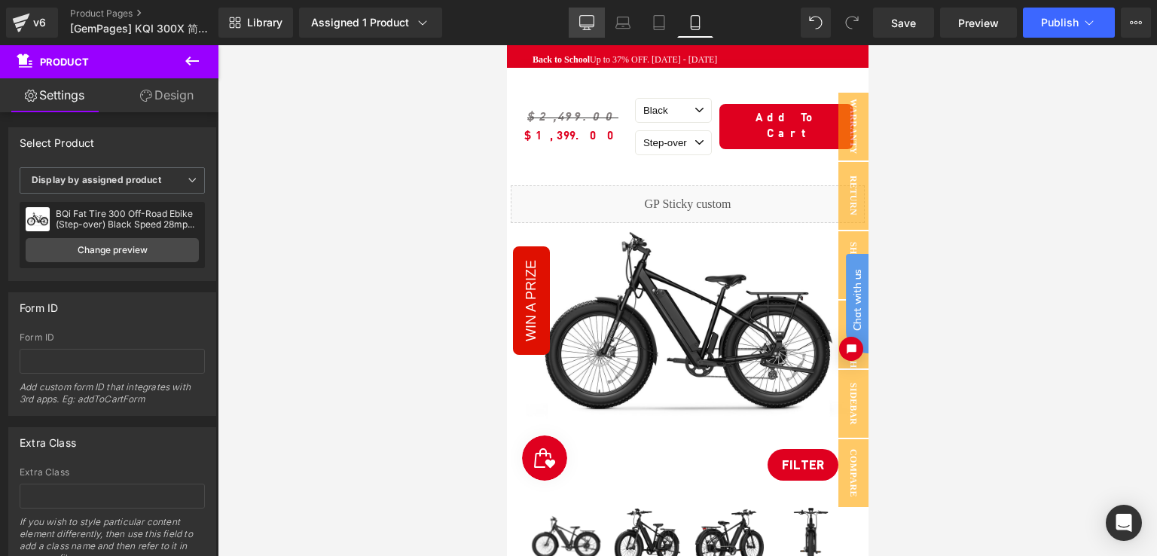
click at [591, 22] on icon at bounding box center [586, 22] width 15 height 15
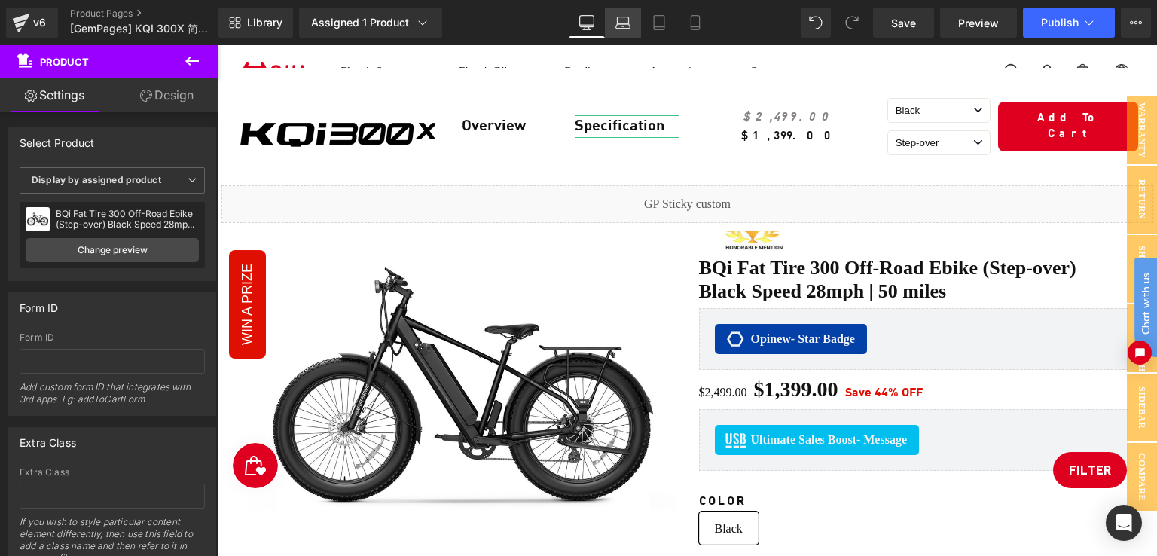
scroll to position [12, 0]
